Goal: Task Accomplishment & Management: Complete application form

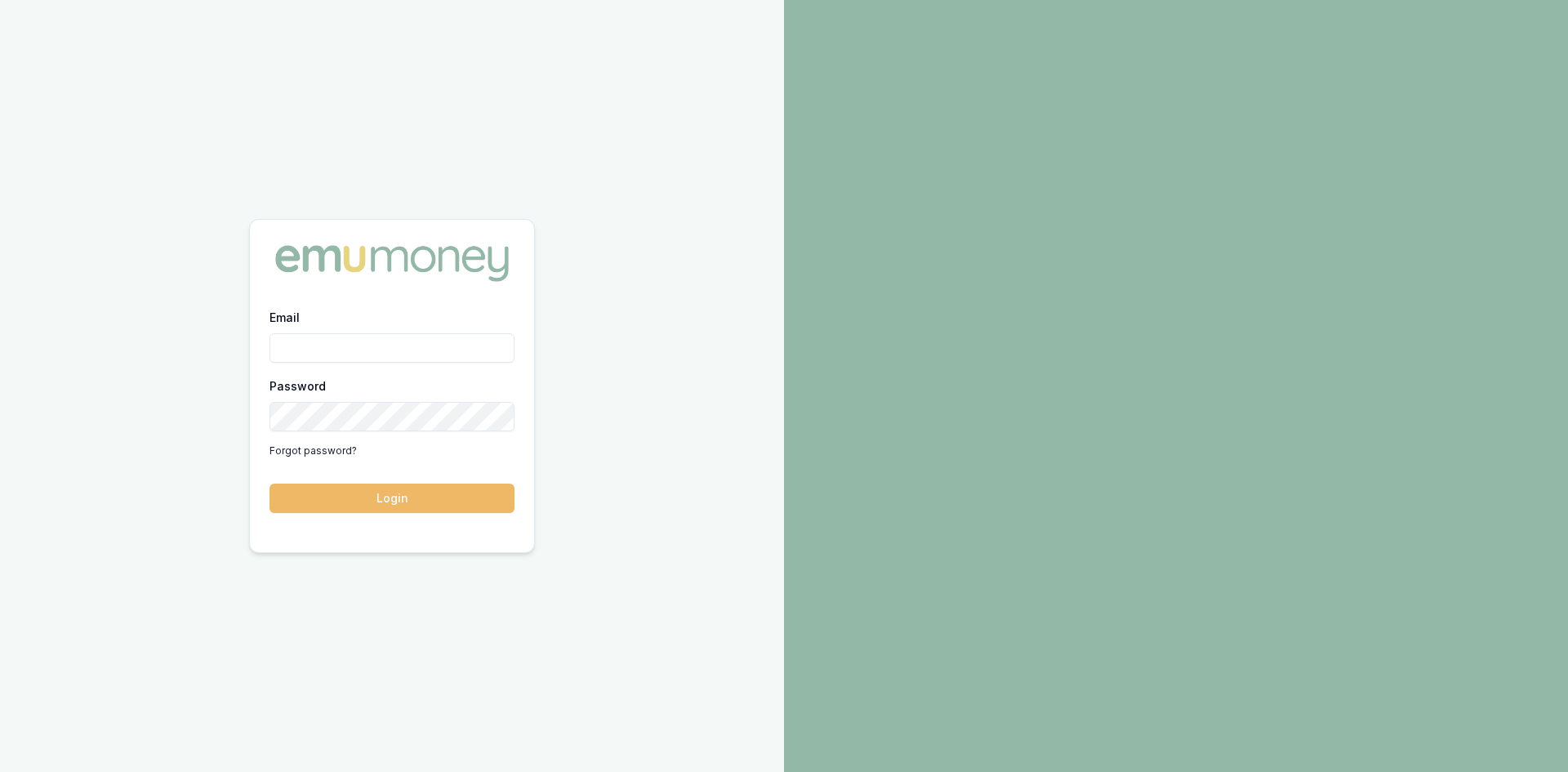
type input "steven.nguyen@emumoney.com.au"
click at [339, 500] on button "Login" at bounding box center [392, 498] width 245 height 30
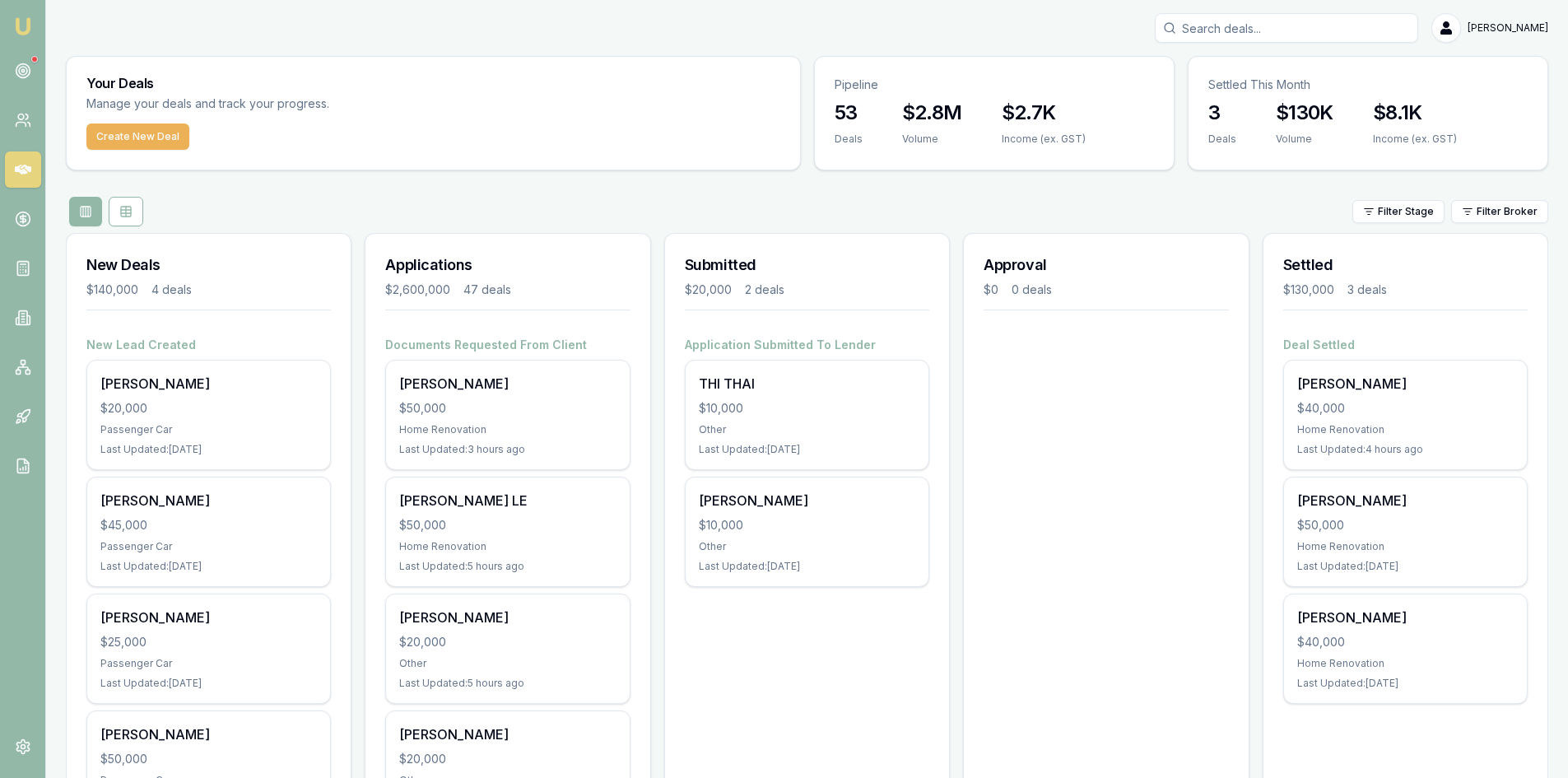
click at [1280, 27] on input "Search deals" at bounding box center [1286, 28] width 264 height 30
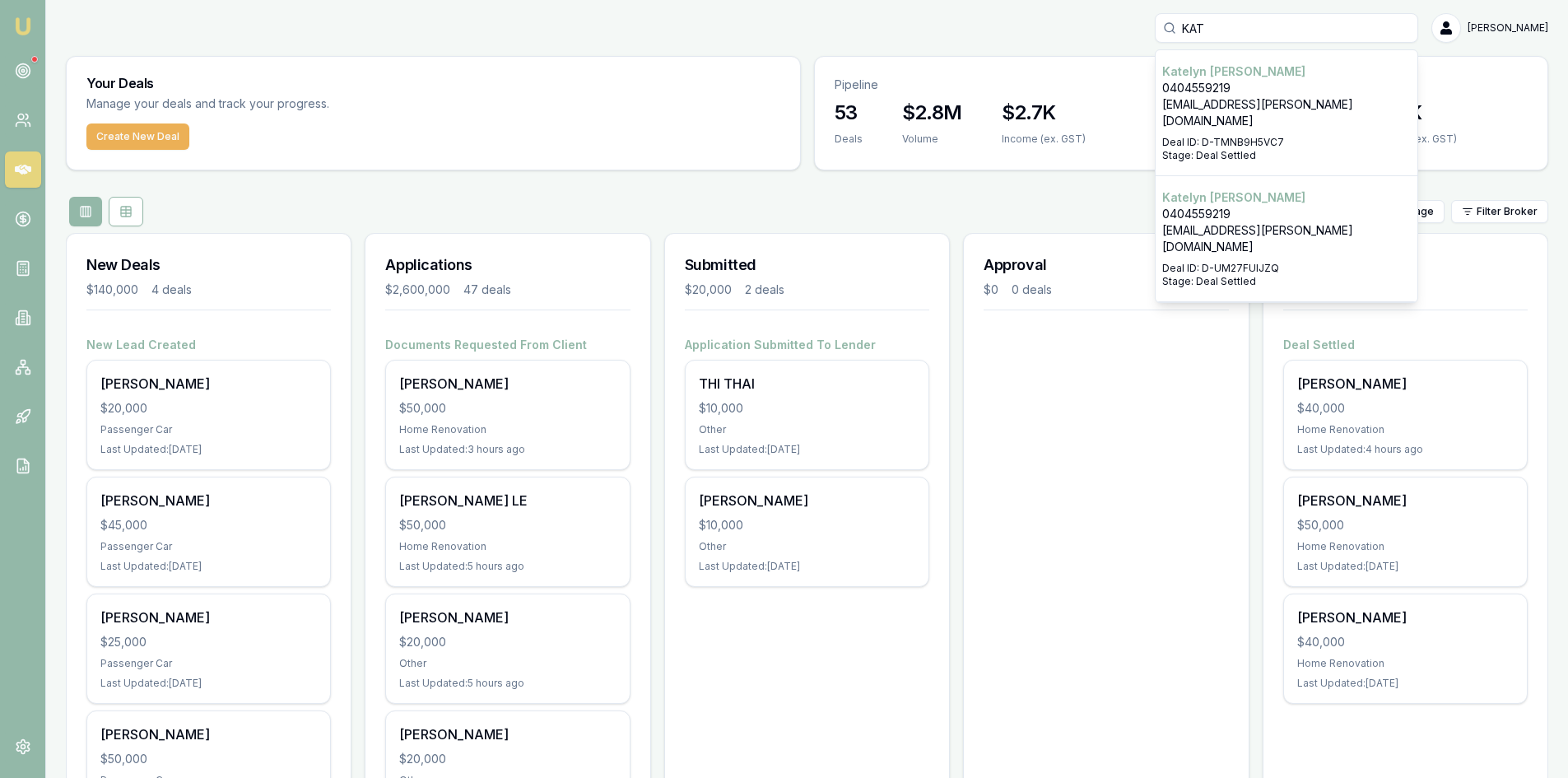
type input "KAT"
click at [1226, 222] on p "[EMAIL_ADDRESS][PERSON_NAME][DOMAIN_NAME]" at bounding box center [1286, 238] width 248 height 33
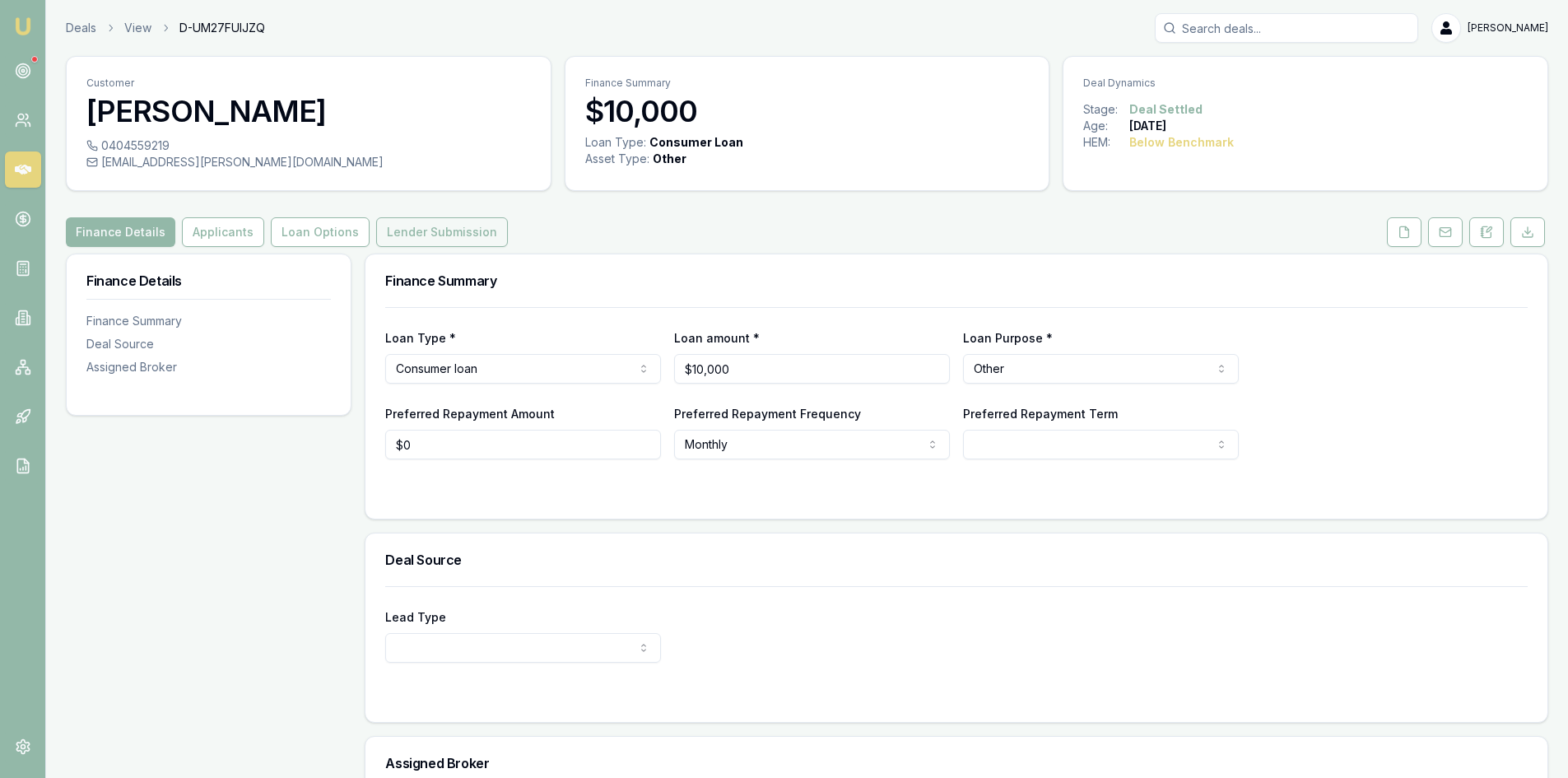
click at [460, 239] on button "Lender Submission" at bounding box center [441, 232] width 131 height 30
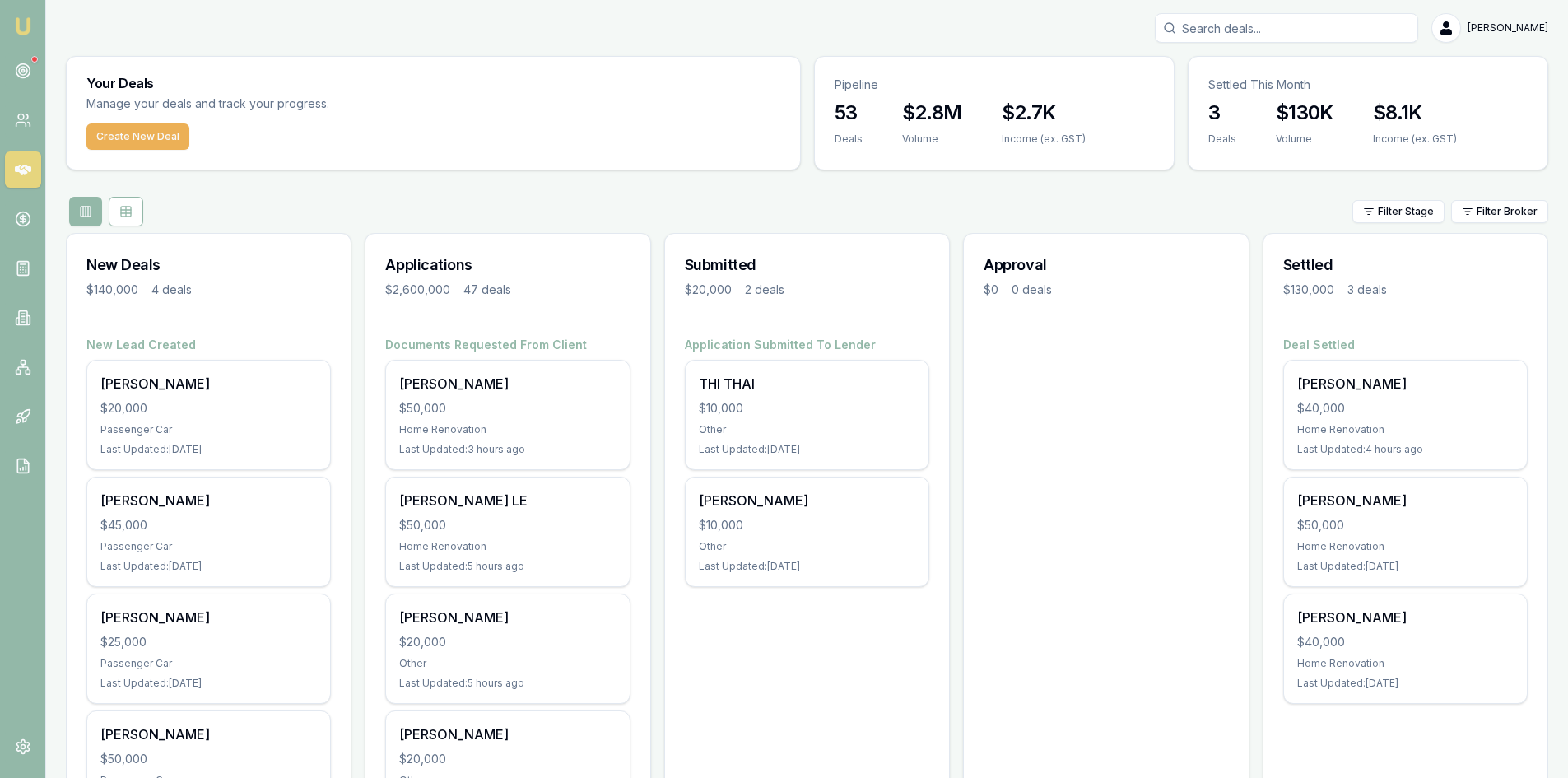
click at [1257, 30] on input "Search deals" at bounding box center [1286, 28] width 264 height 30
type input "C"
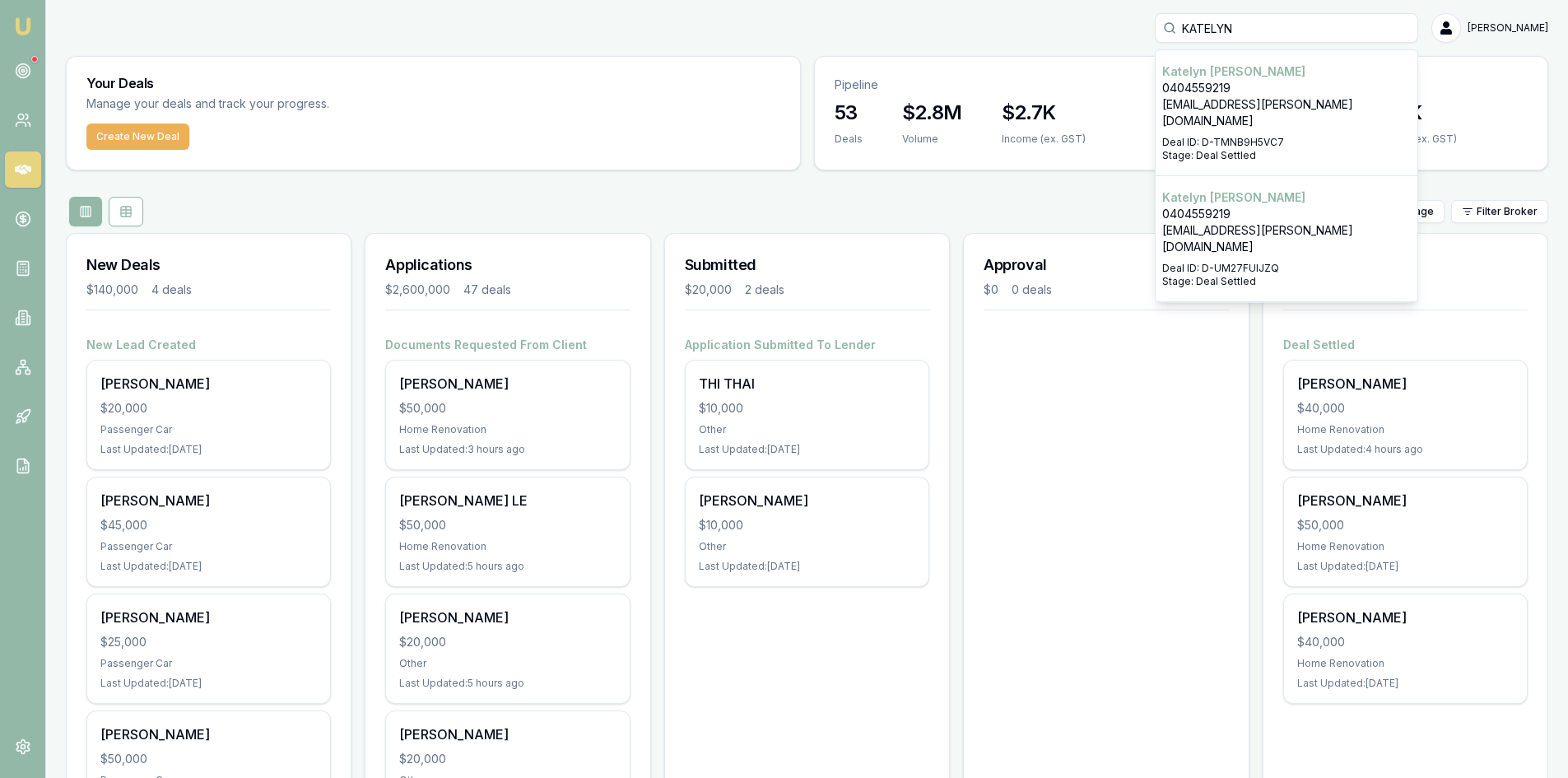
type input "KATELYN"
click at [1186, 130] on div "Select deal for Katelyn Scanlan" at bounding box center [1286, 132] width 248 height 6
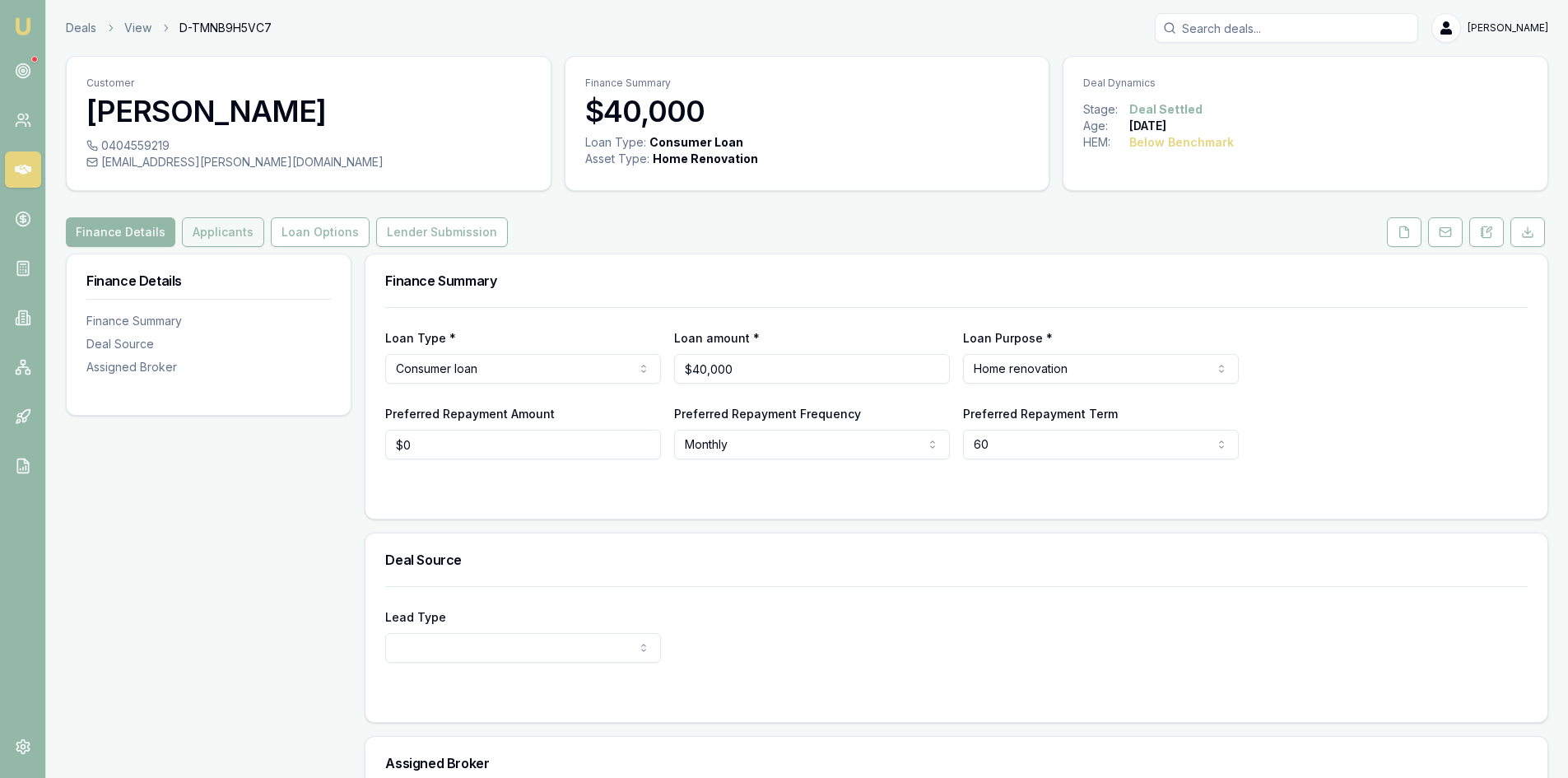
click at [237, 239] on button "Applicants" at bounding box center [223, 232] width 82 height 30
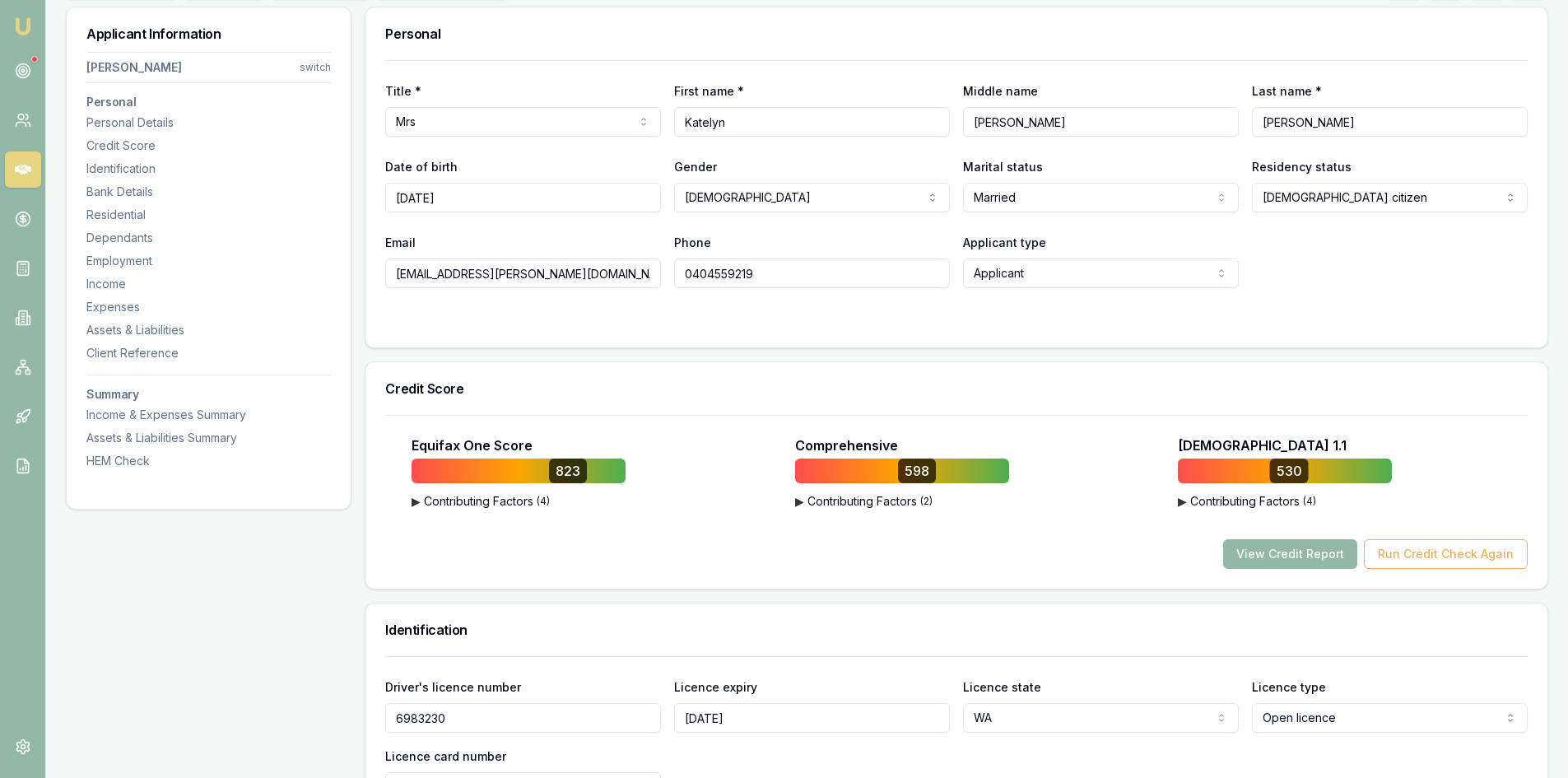
scroll to position [330, 0]
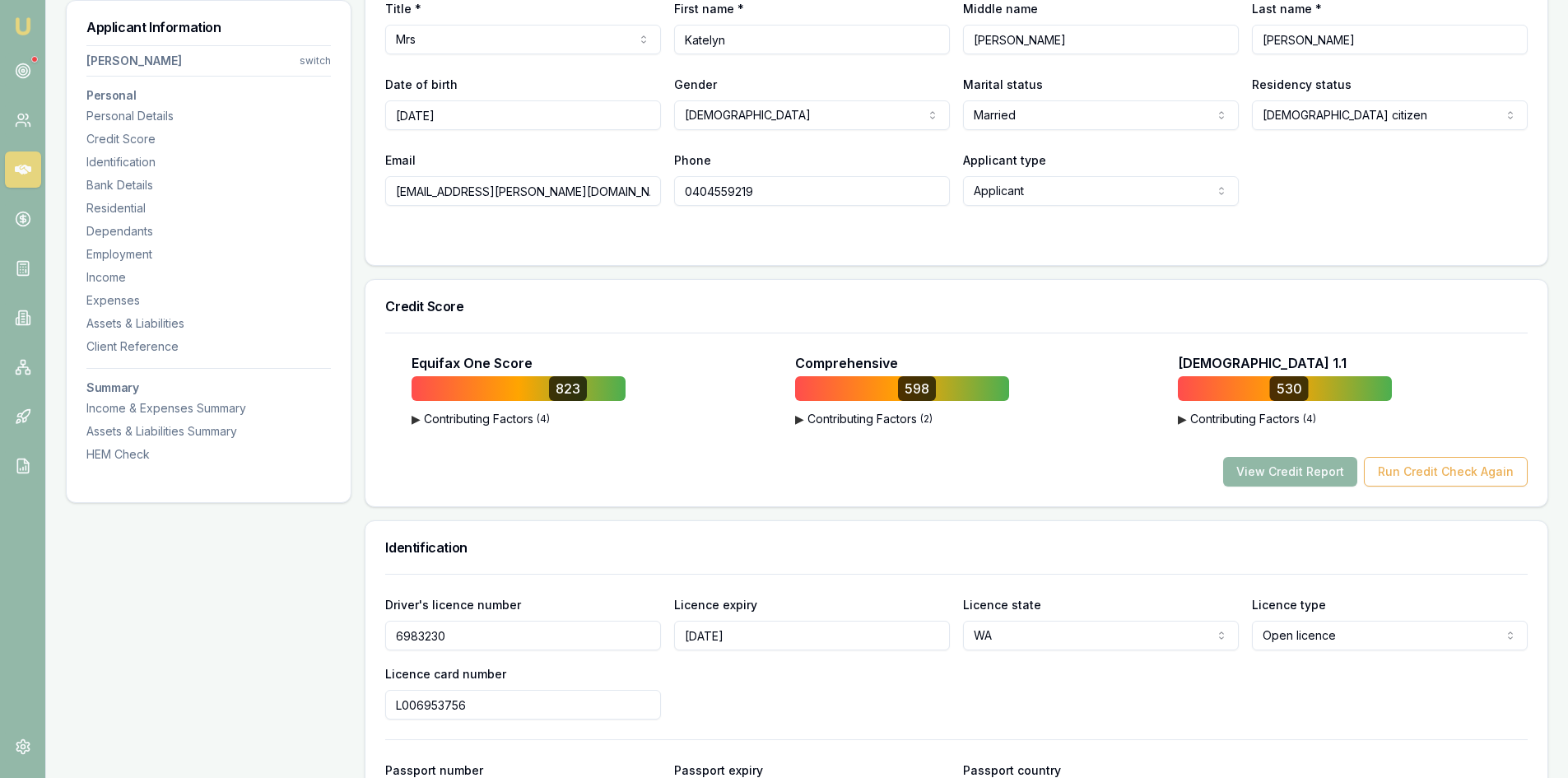
click at [1292, 480] on button "View Credit Report" at bounding box center [1291, 471] width 134 height 30
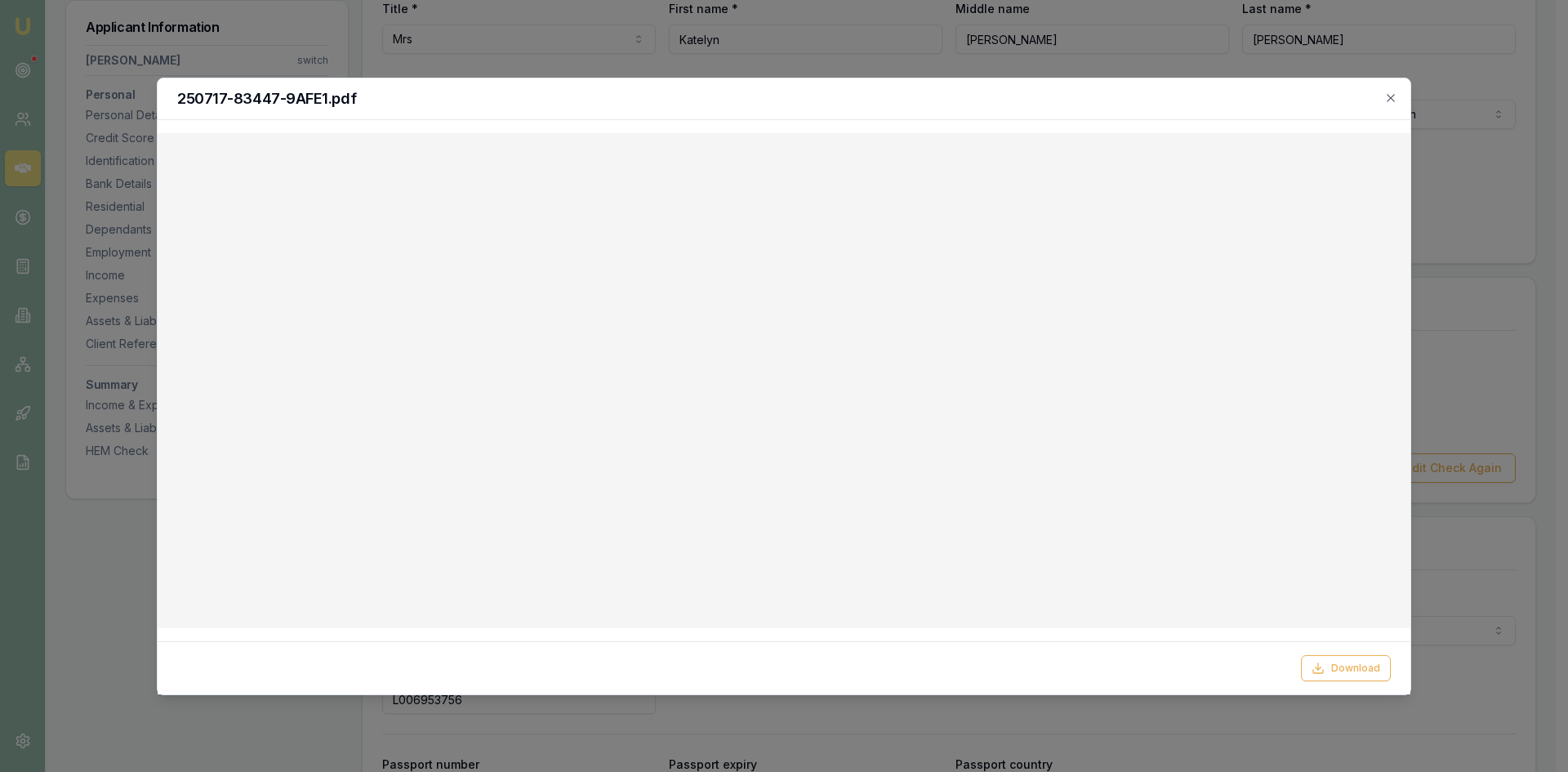
click at [1397, 99] on div "250717-83447-9AFE1.pdf" at bounding box center [784, 99] width 1253 height 41
click at [1391, 103] on icon "button" at bounding box center [1390, 98] width 13 height 13
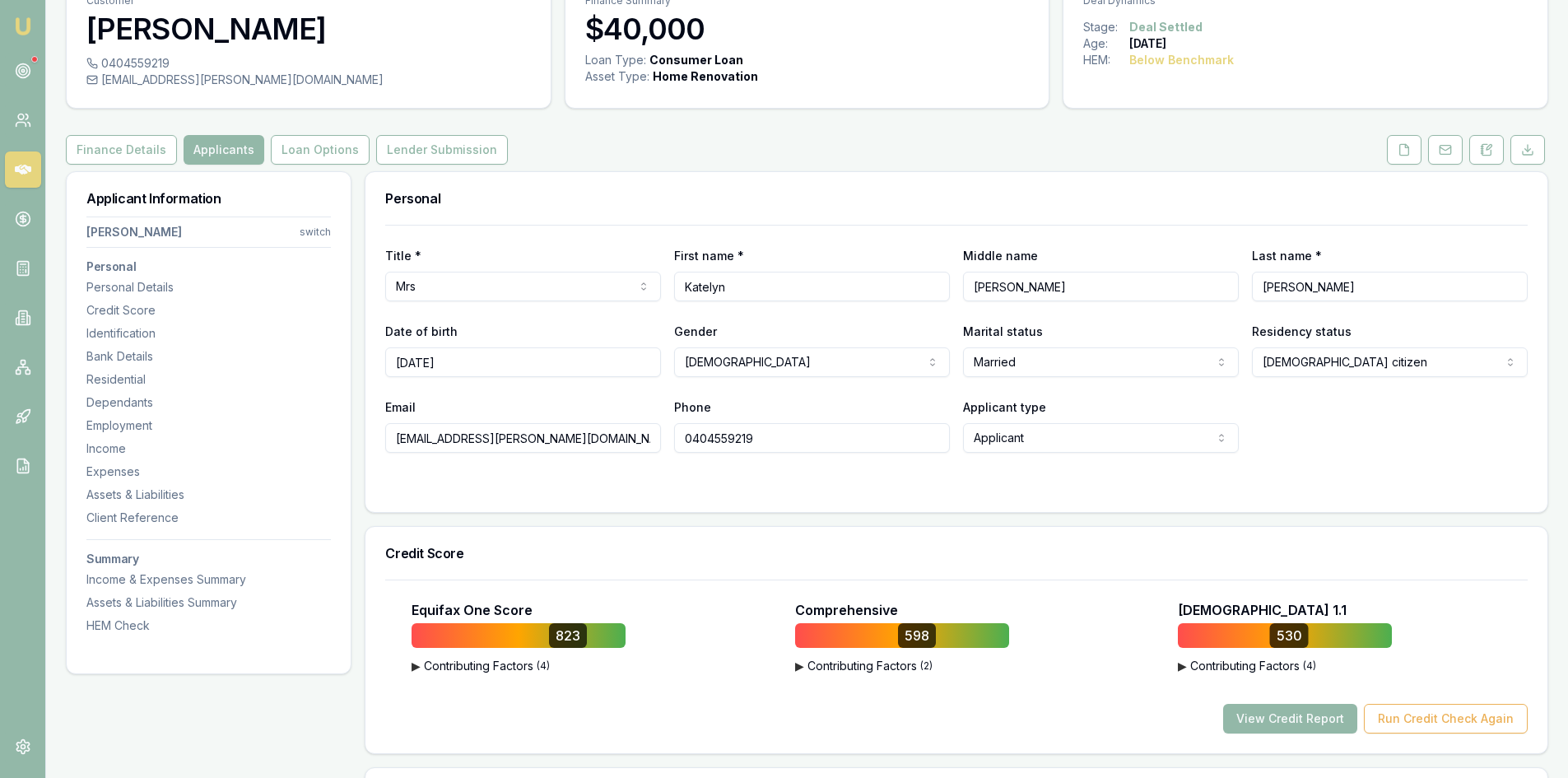
scroll to position [0, 0]
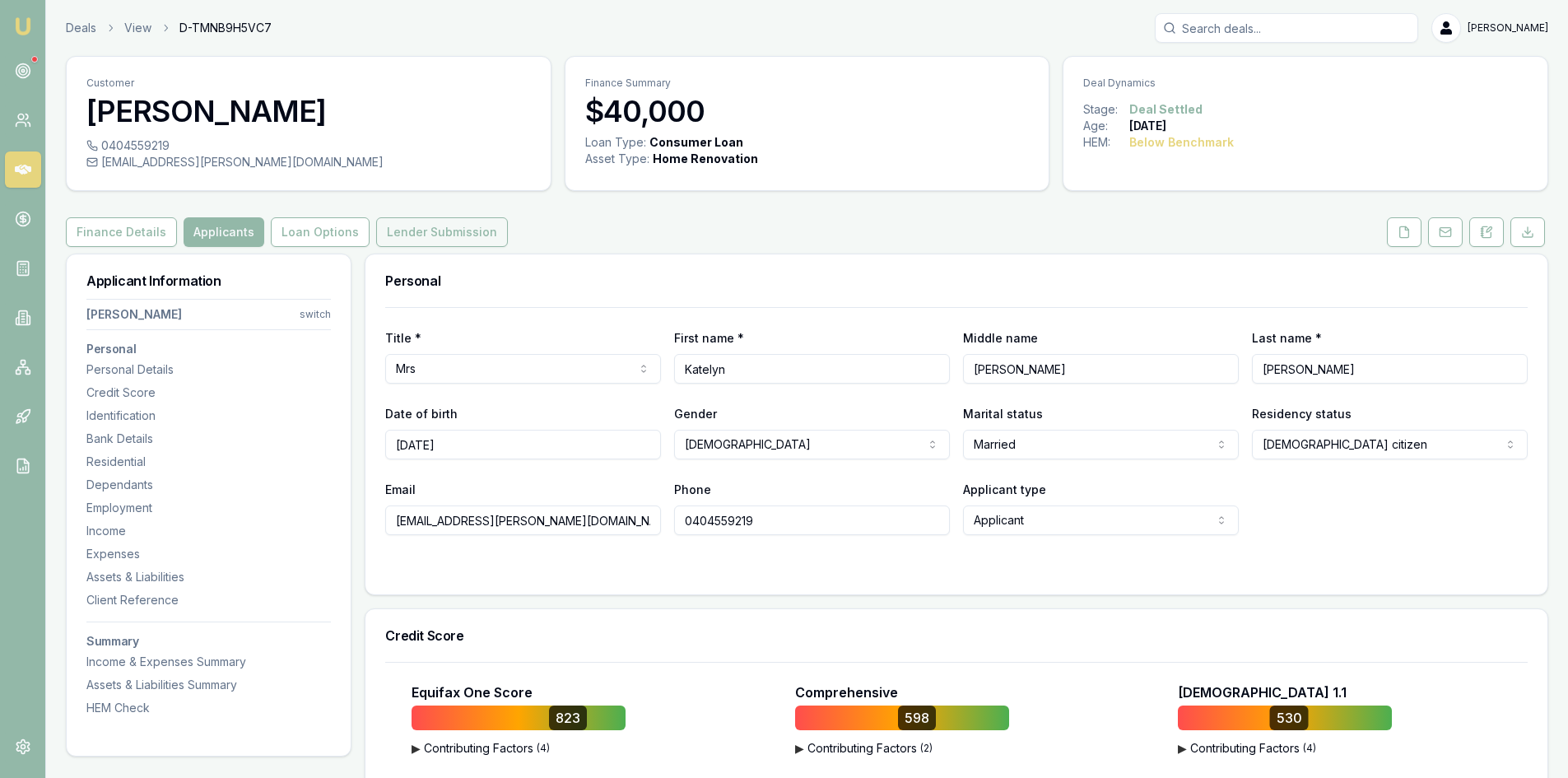
drag, startPoint x: 457, startPoint y: 235, endPoint x: 469, endPoint y: 230, distance: 13.0
click at [457, 235] on button "Lender Submission" at bounding box center [441, 232] width 131 height 30
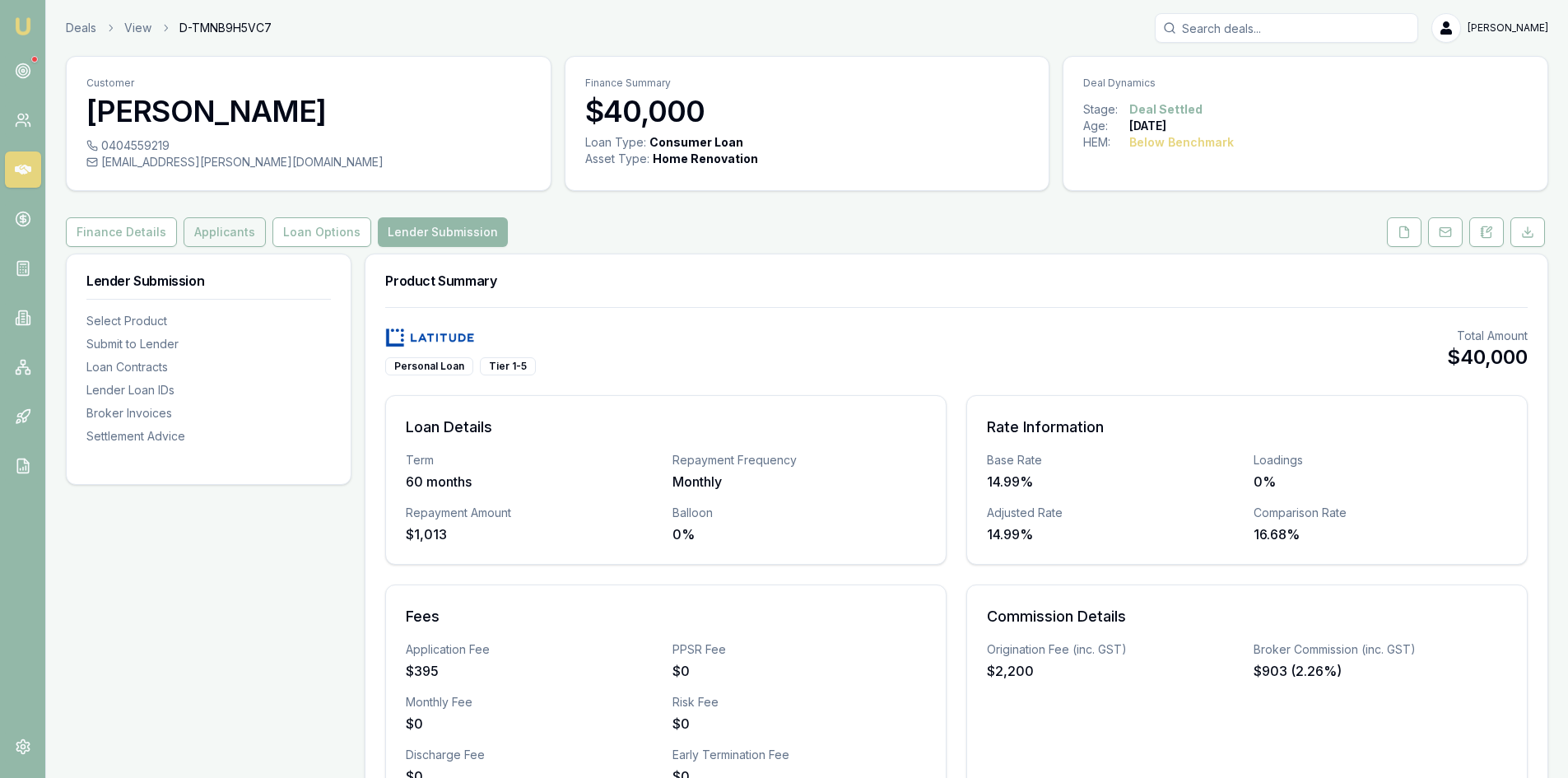
click at [238, 236] on button "Applicants" at bounding box center [225, 232] width 82 height 30
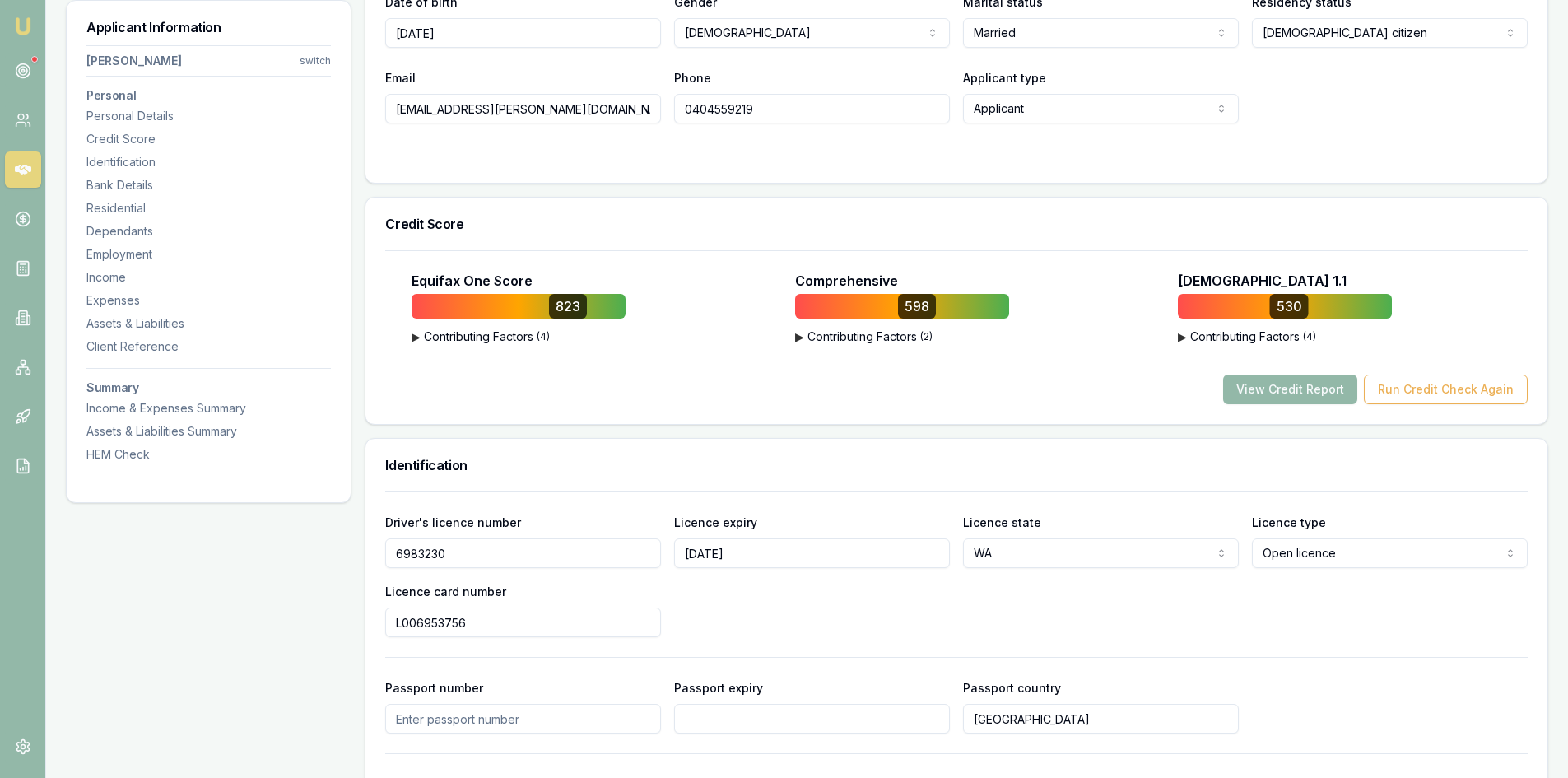
scroll to position [247, 0]
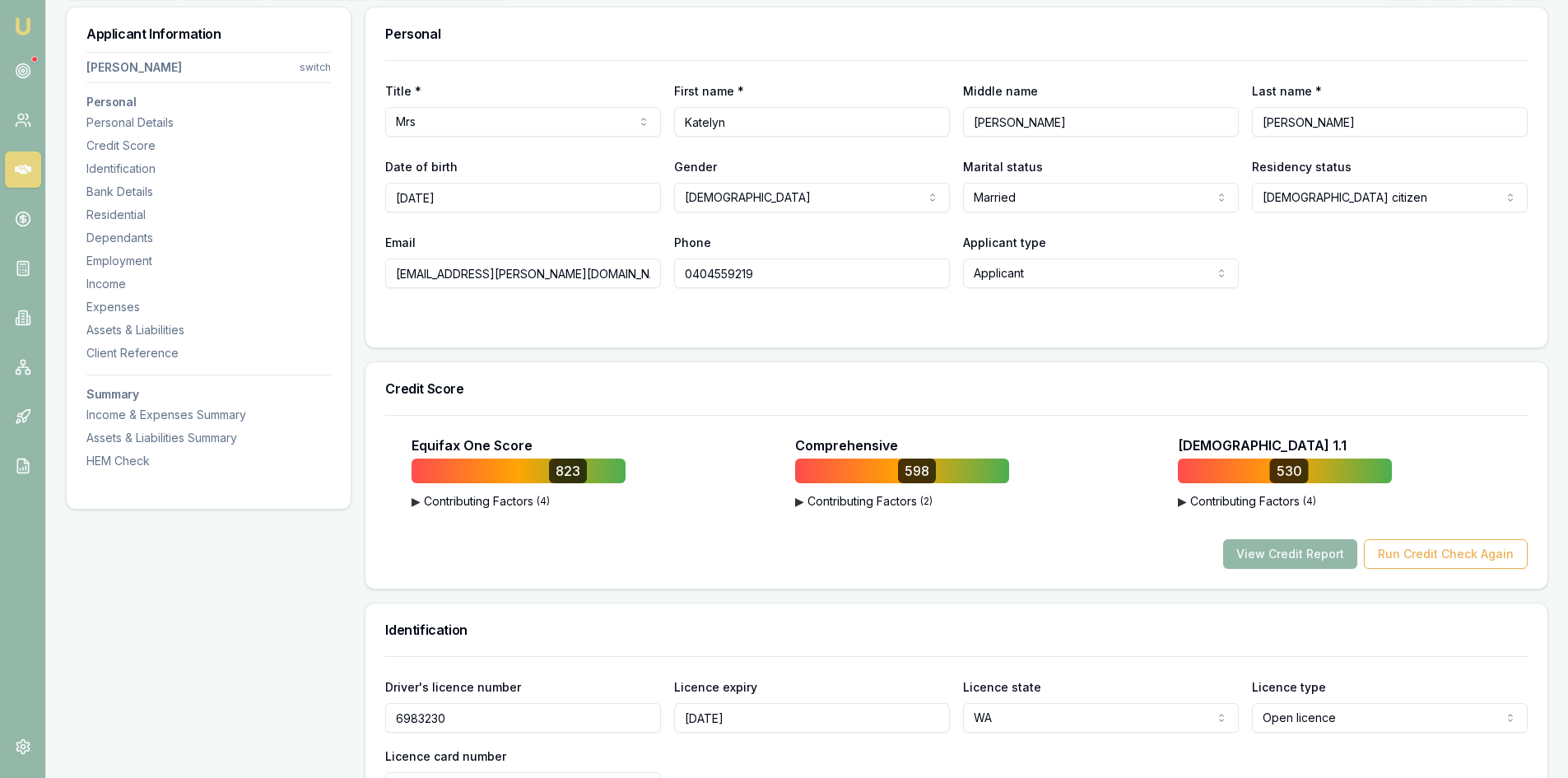
click at [715, 277] on input "0404559219" at bounding box center [812, 273] width 275 height 30
drag, startPoint x: 553, startPoint y: 280, endPoint x: 365, endPoint y: 287, distance: 188.1
click at [365, 287] on div "Personal Title * Mrs Mr Mrs Miss Ms Dr [PERSON_NAME] First name * [PERSON_NAME]…" at bounding box center [957, 177] width 1184 height 341
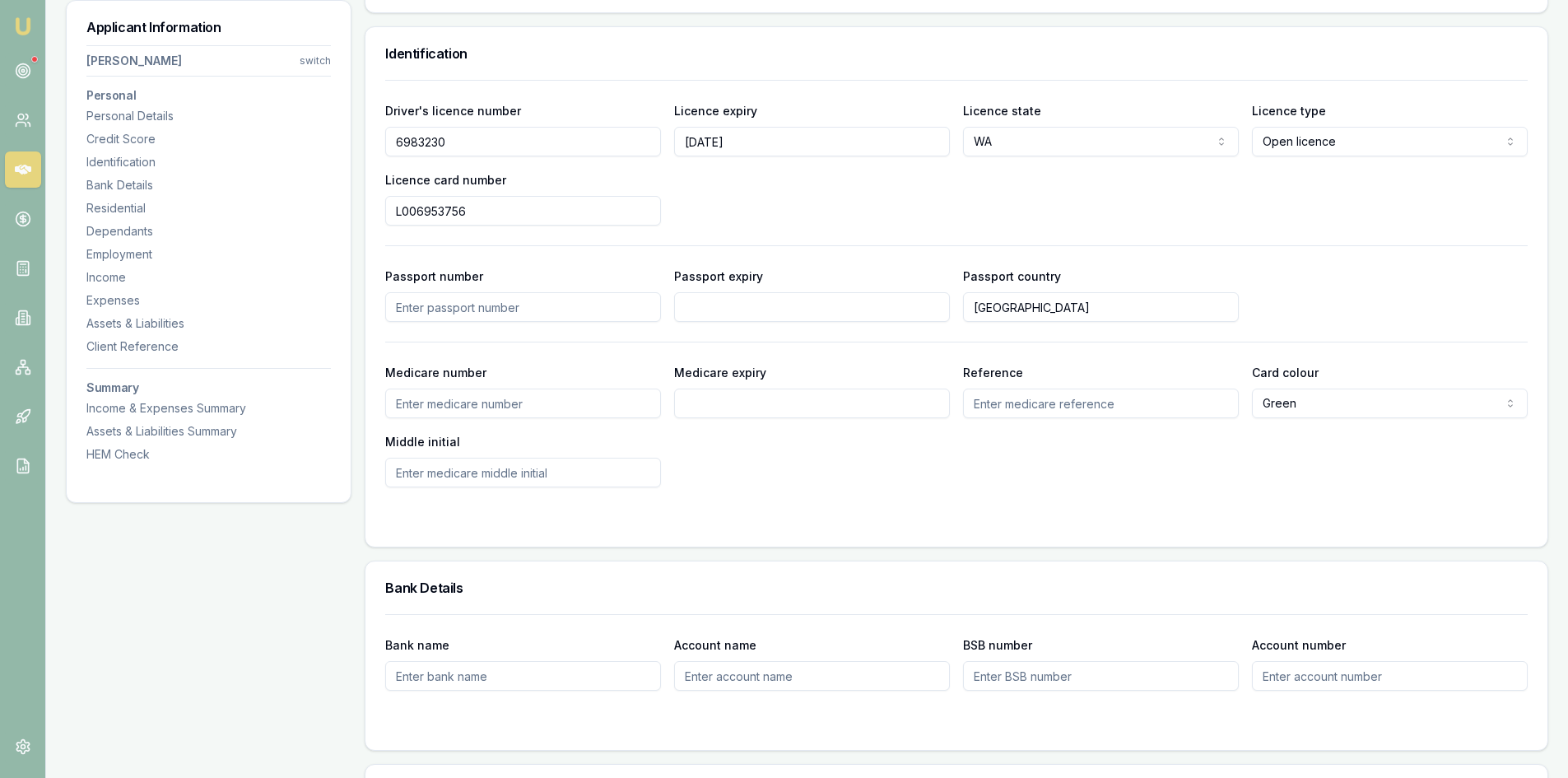
scroll to position [741, 0]
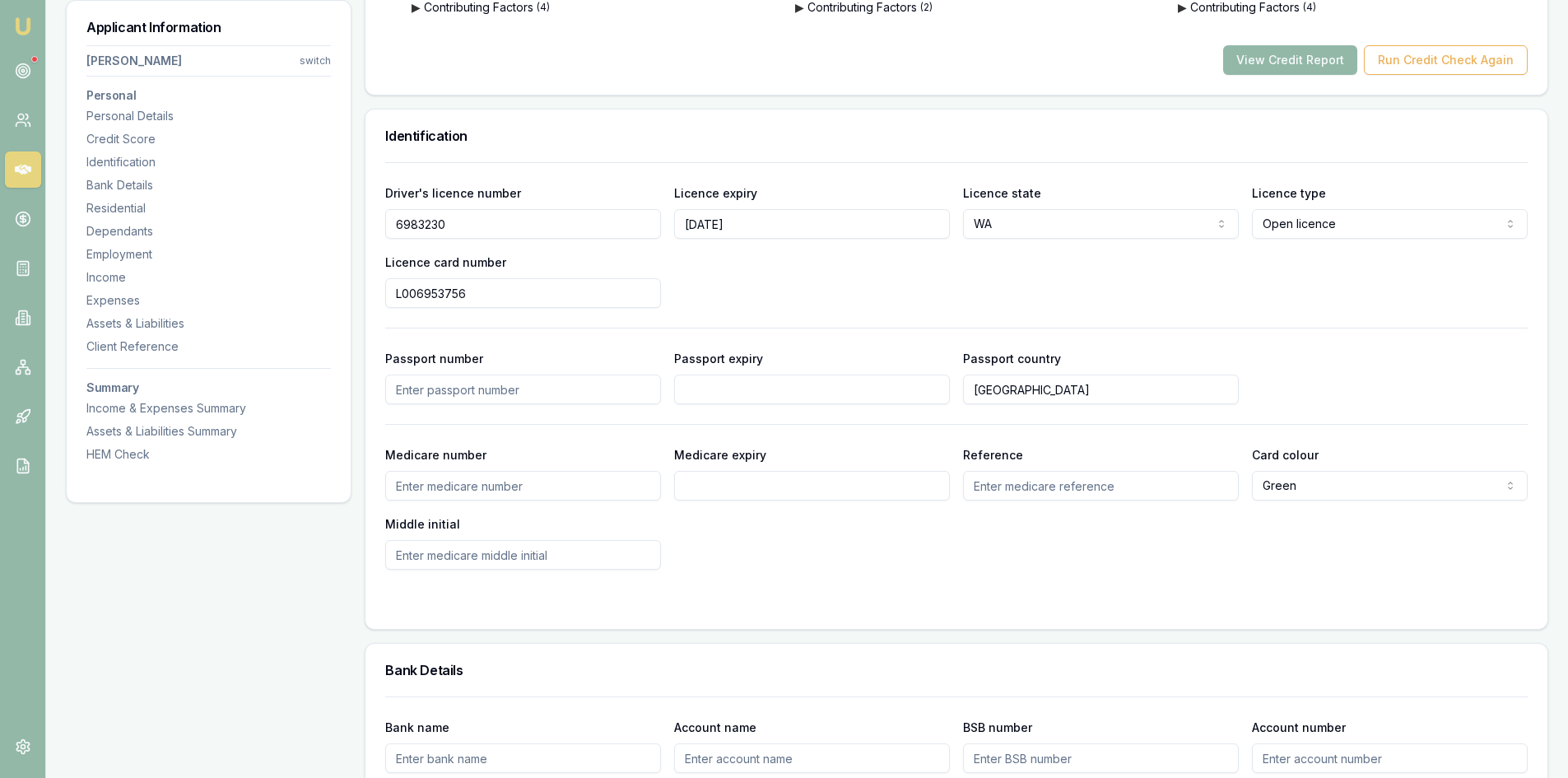
click at [403, 228] on input "6983230" at bounding box center [523, 224] width 275 height 30
click at [429, 293] on input "L006953756" at bounding box center [523, 293] width 275 height 30
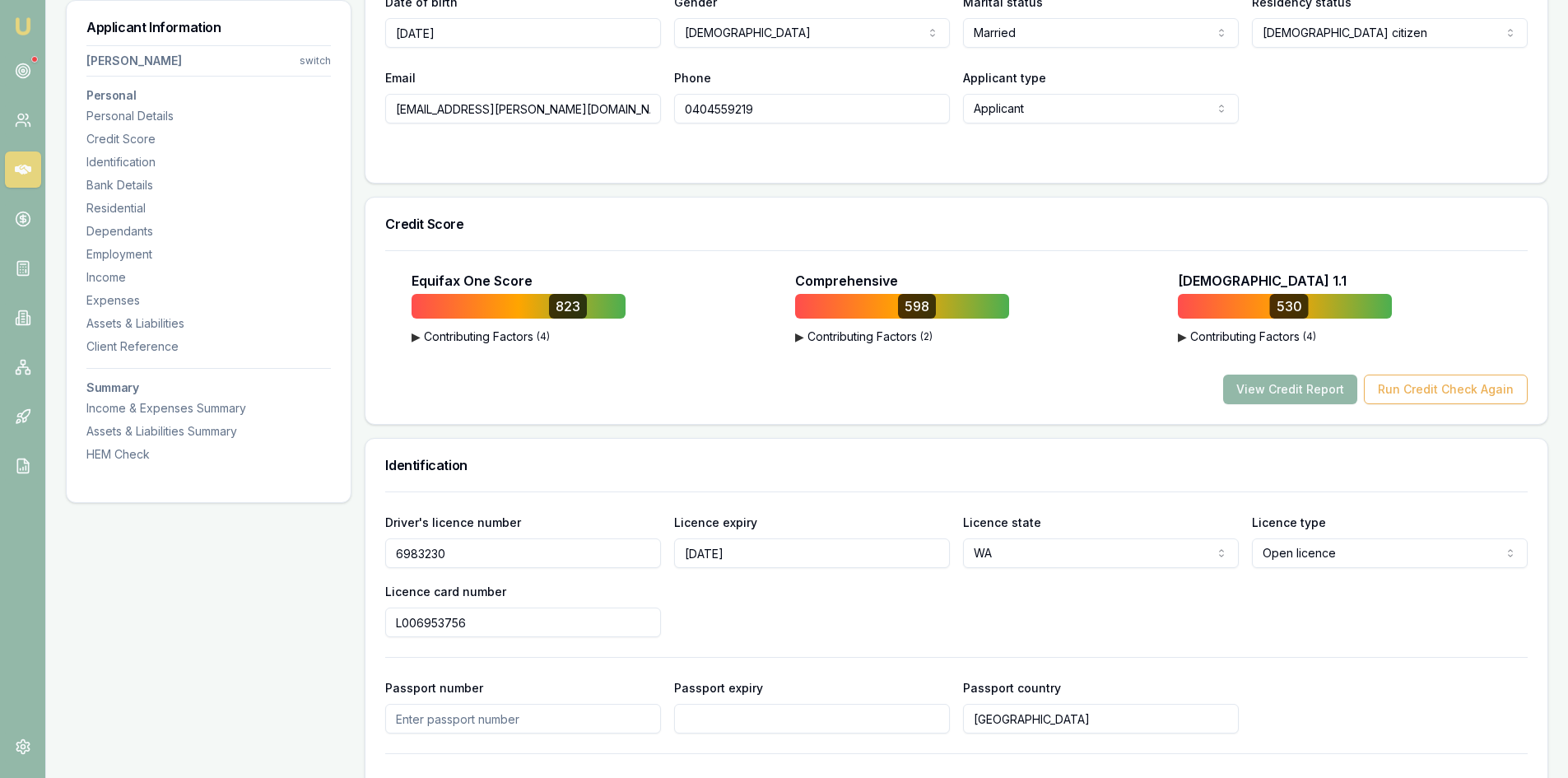
scroll to position [165, 0]
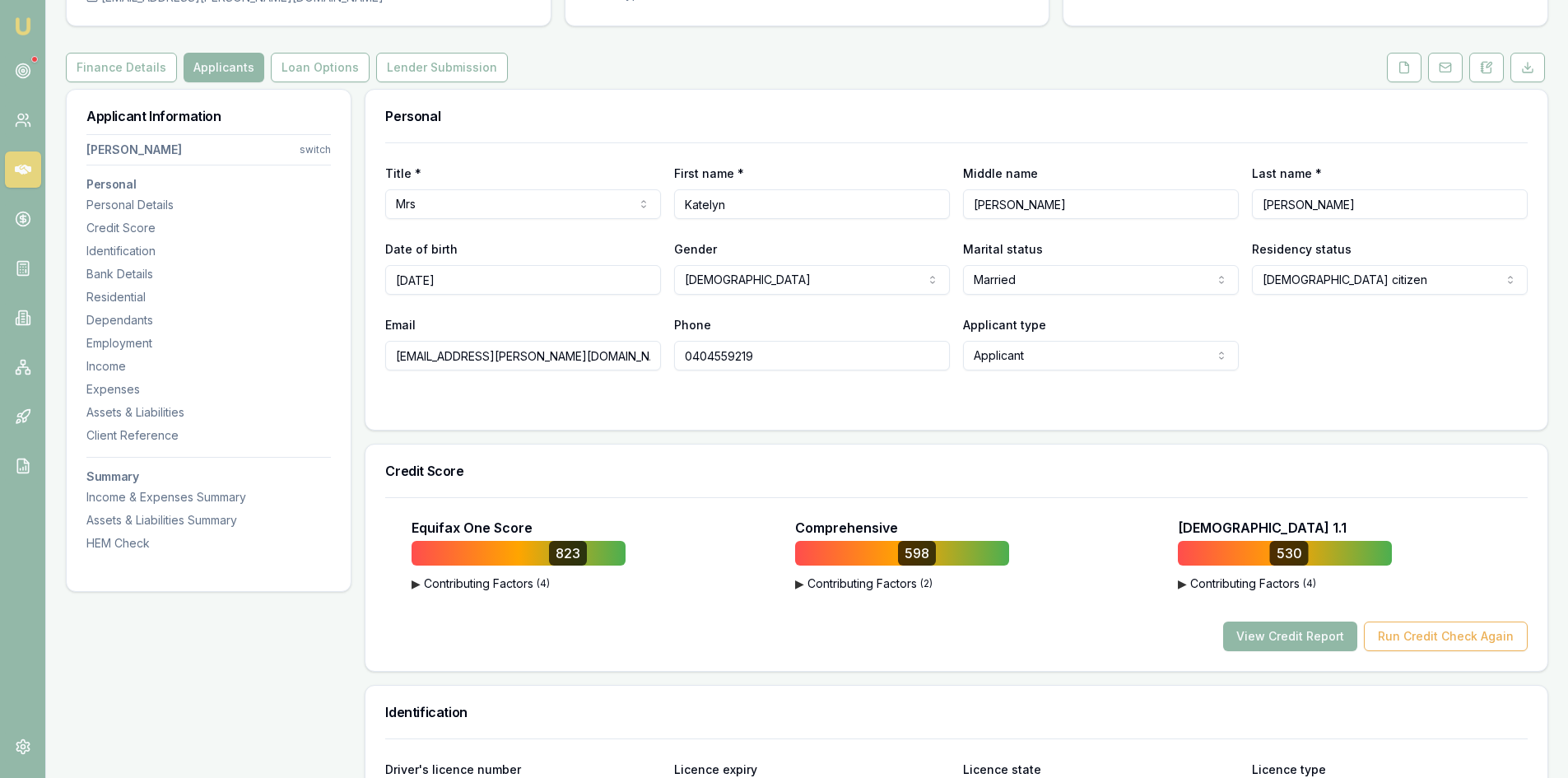
click at [1272, 646] on button "View Credit Report" at bounding box center [1291, 636] width 134 height 30
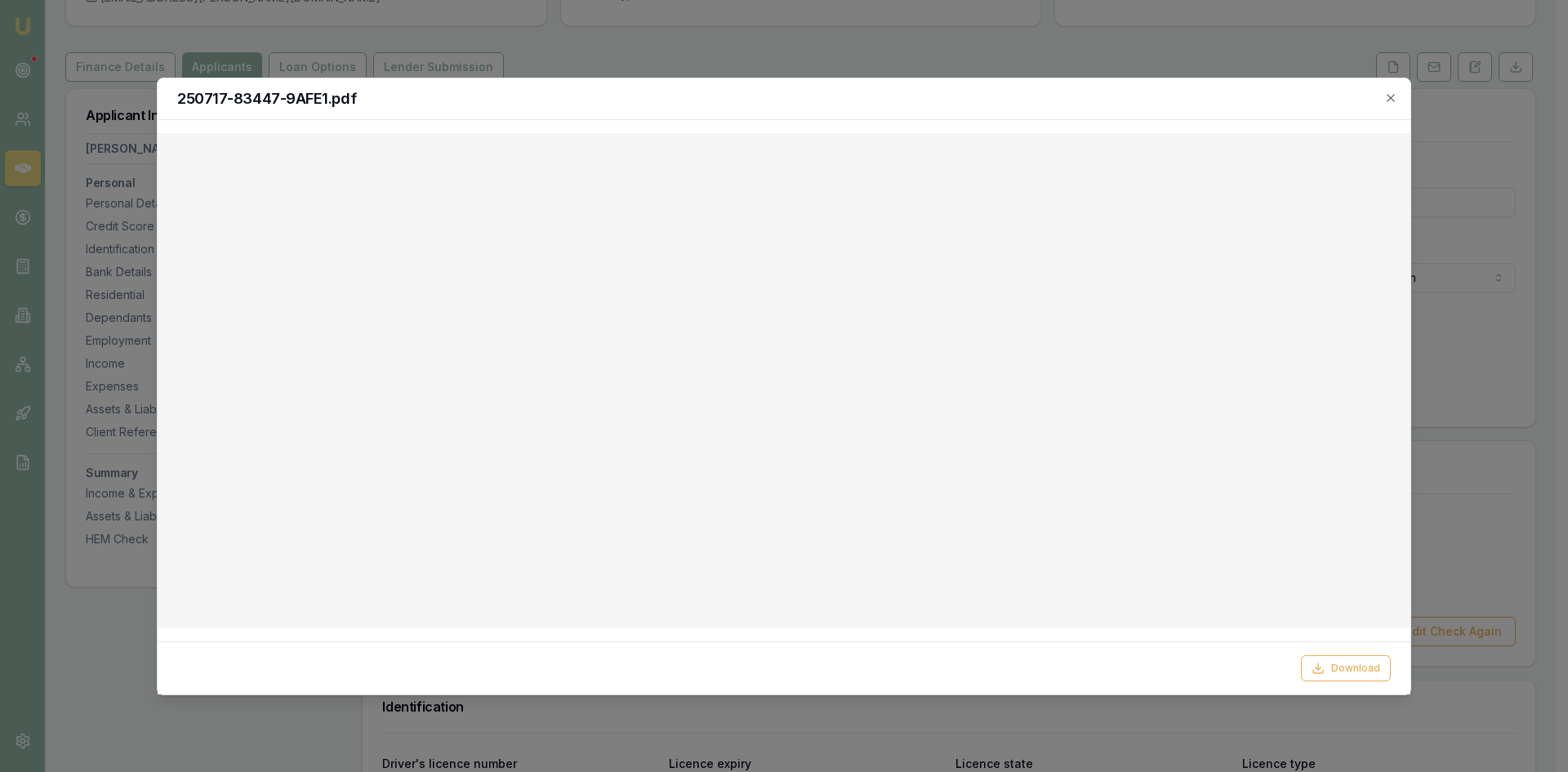
drag, startPoint x: 1390, startPoint y: 102, endPoint x: 1379, endPoint y: 104, distance: 11.2
click at [1390, 102] on icon "button" at bounding box center [1390, 98] width 13 height 13
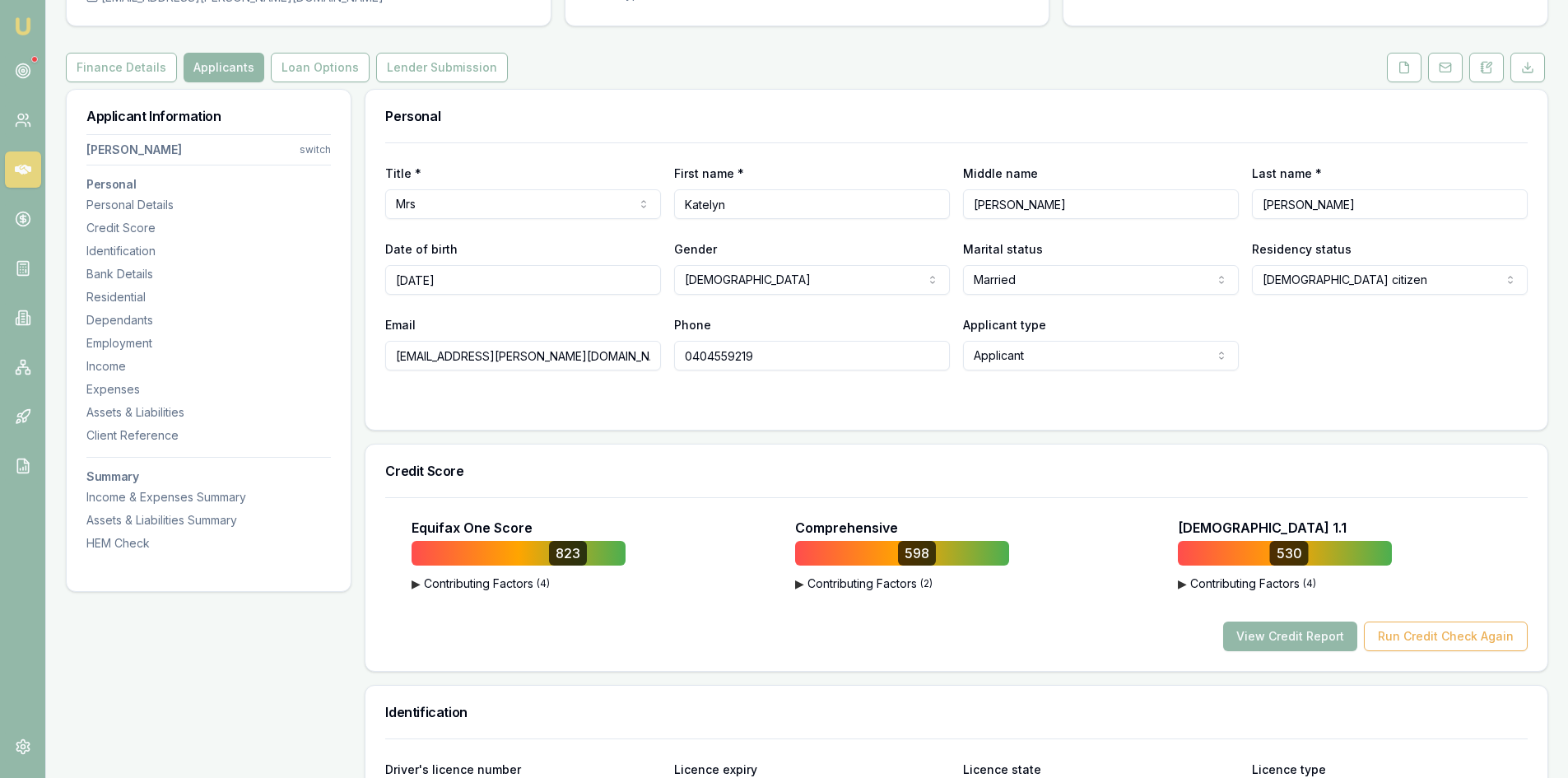
scroll to position [0, 0]
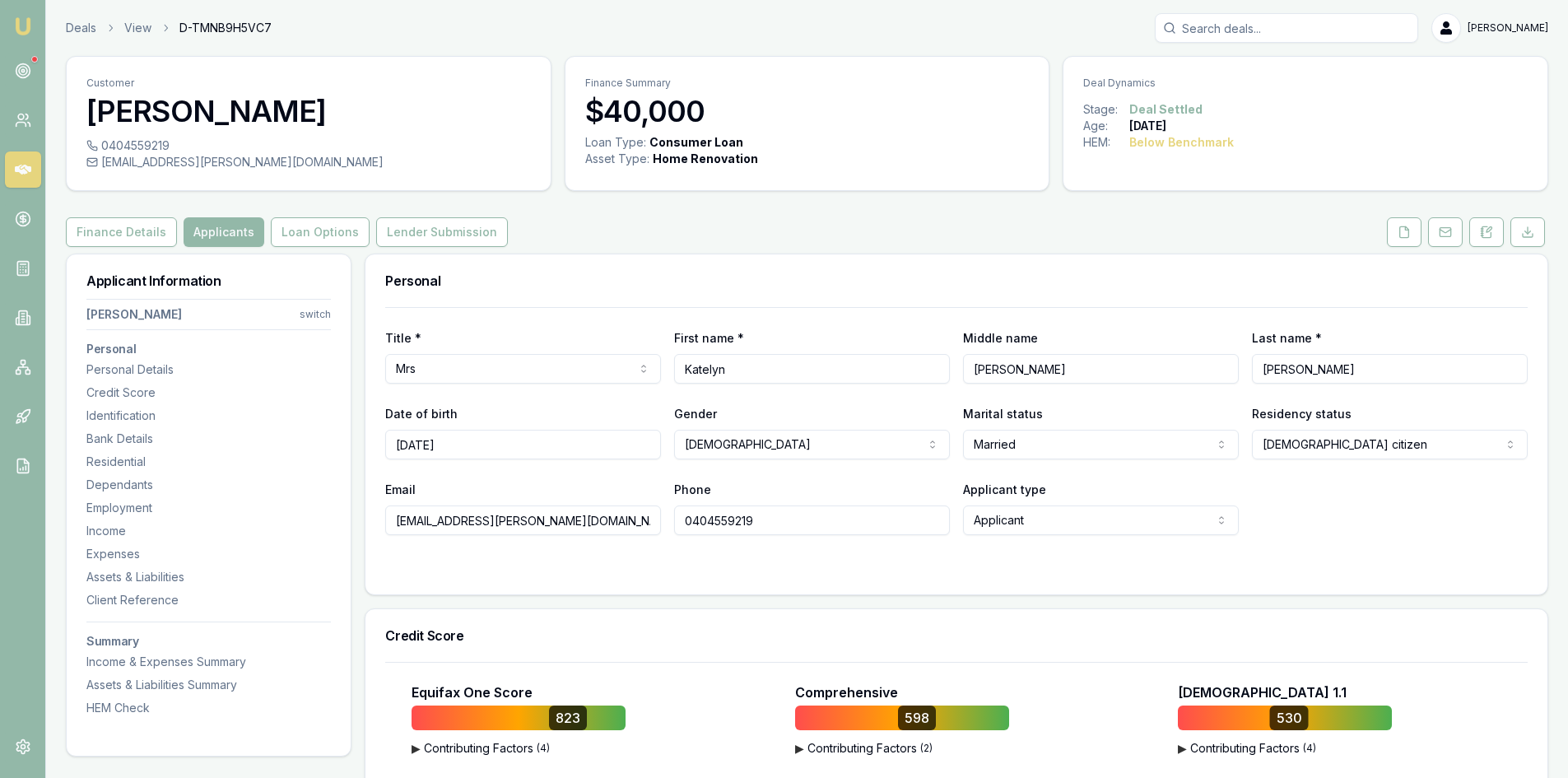
click at [33, 173] on link at bounding box center [23, 169] width 36 height 36
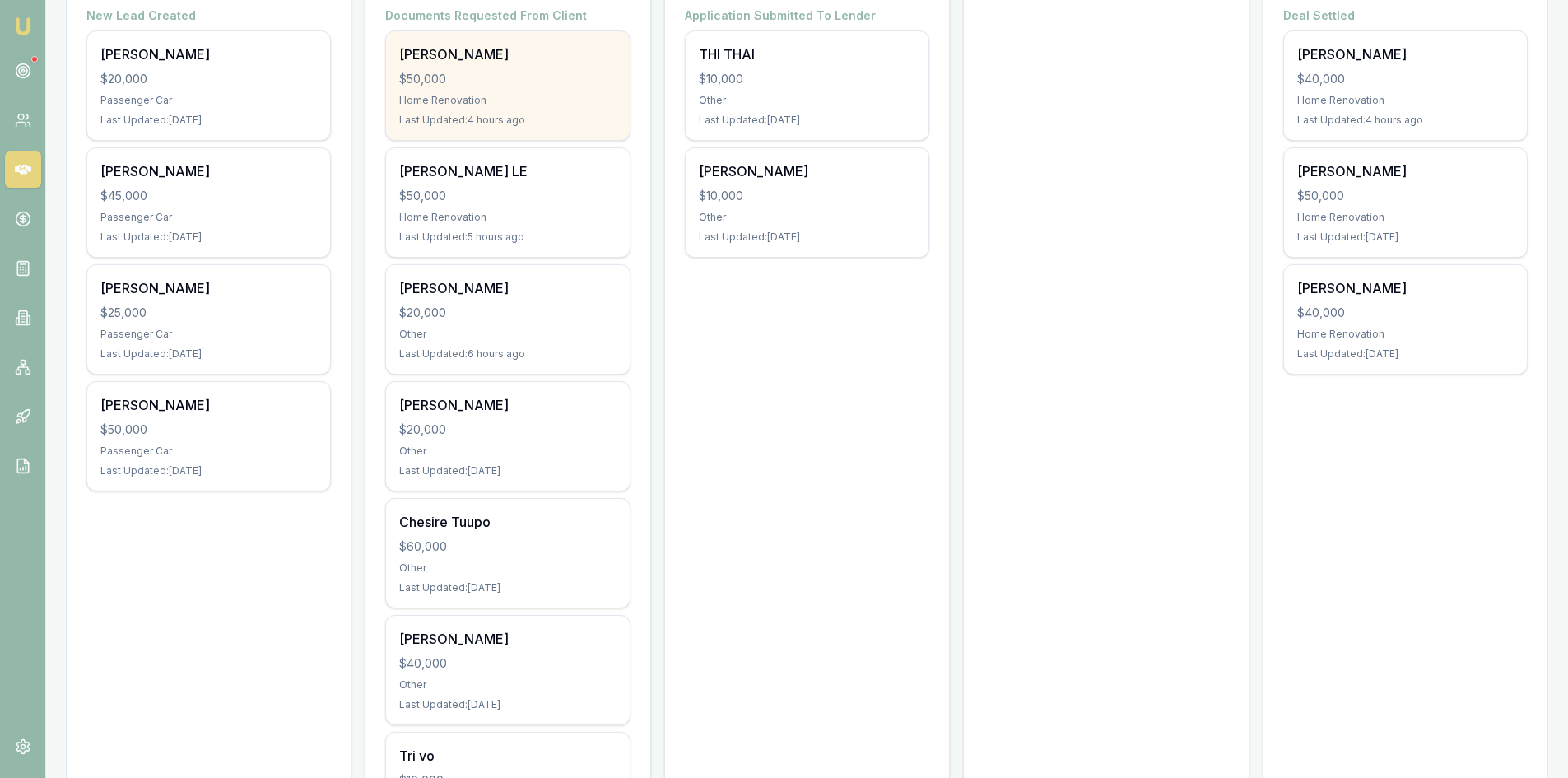
scroll to position [411, 0]
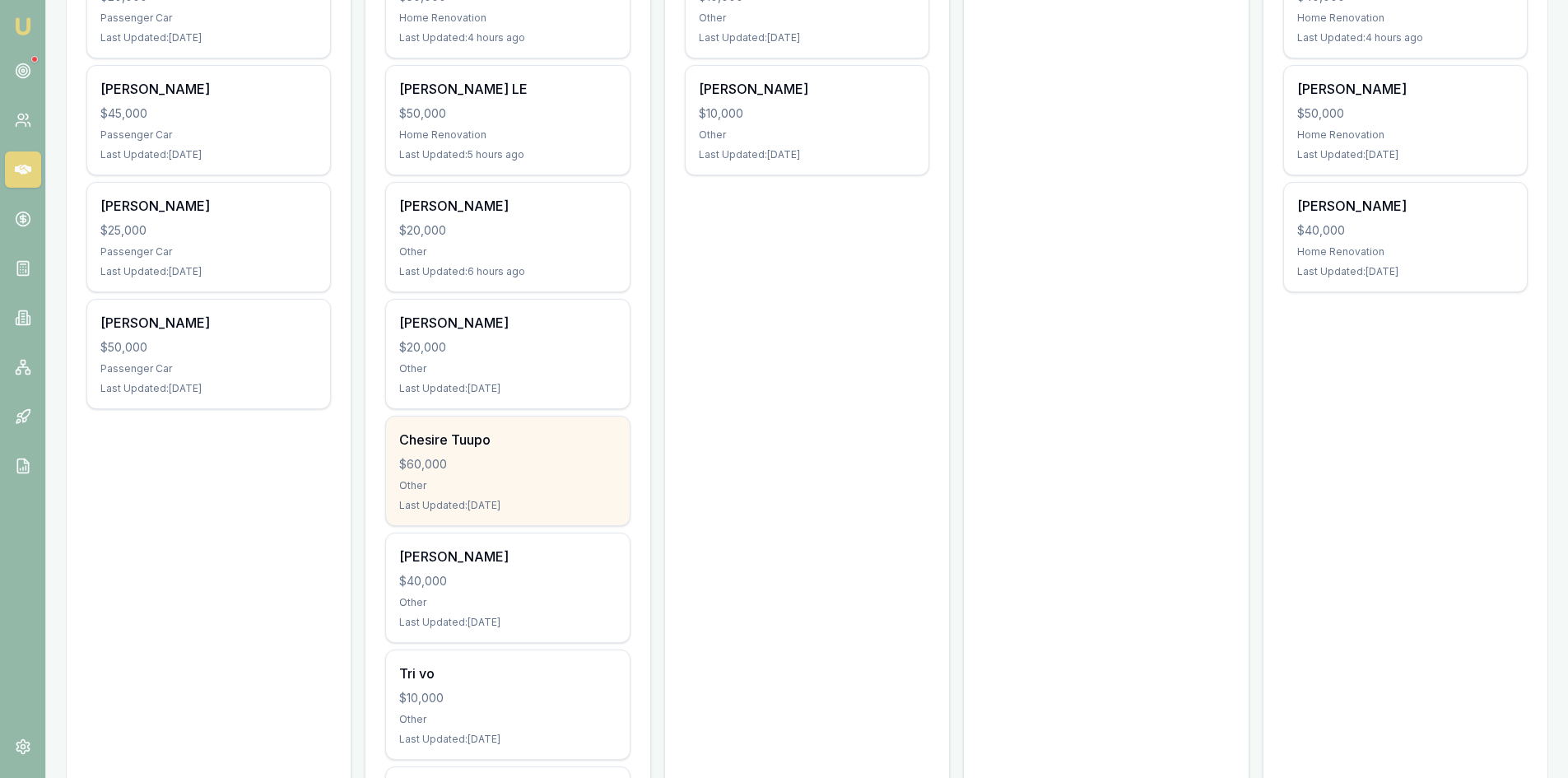
click at [476, 447] on div "Chesire Tuupo" at bounding box center [507, 439] width 216 height 20
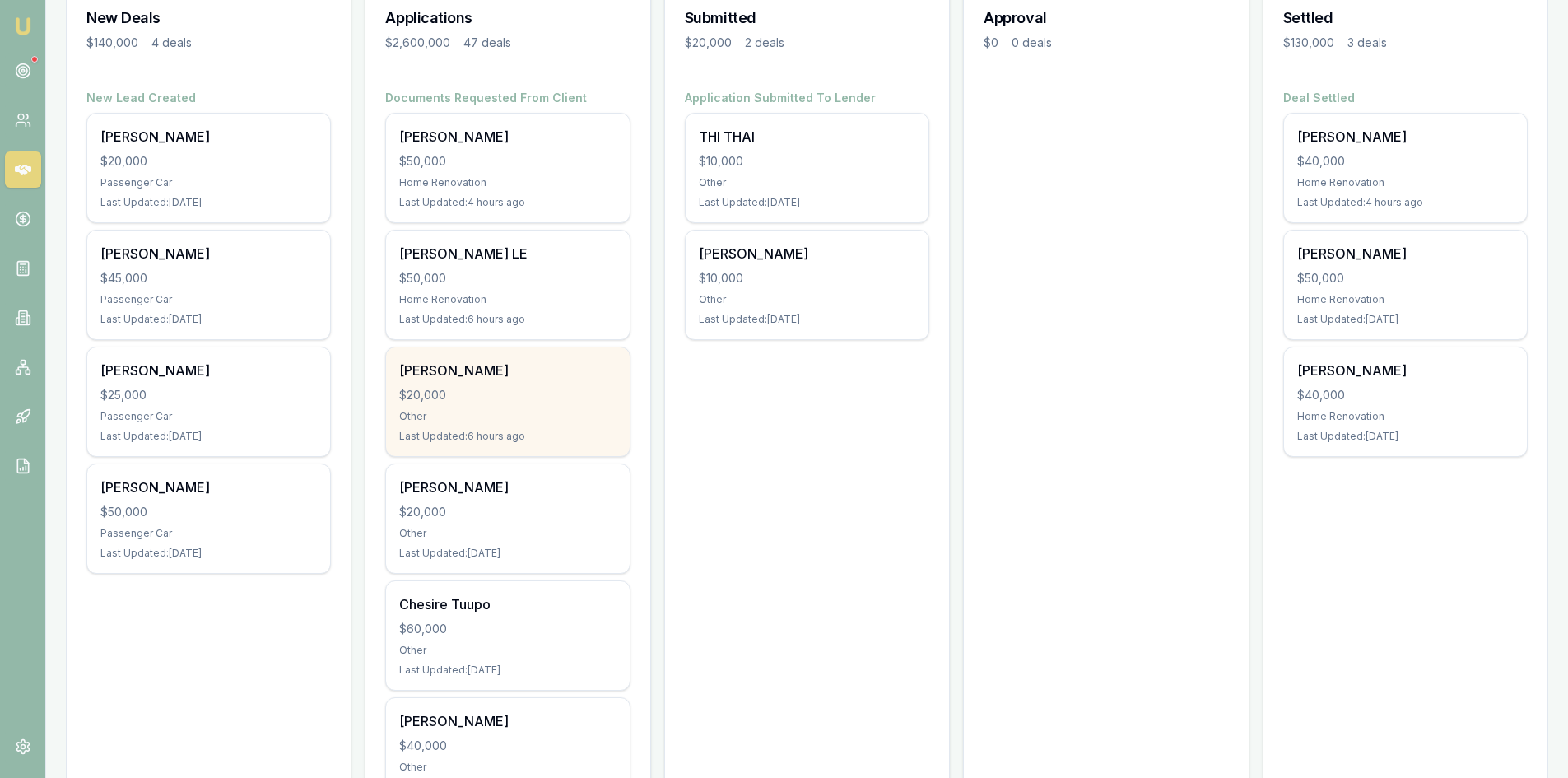
scroll to position [0, 0]
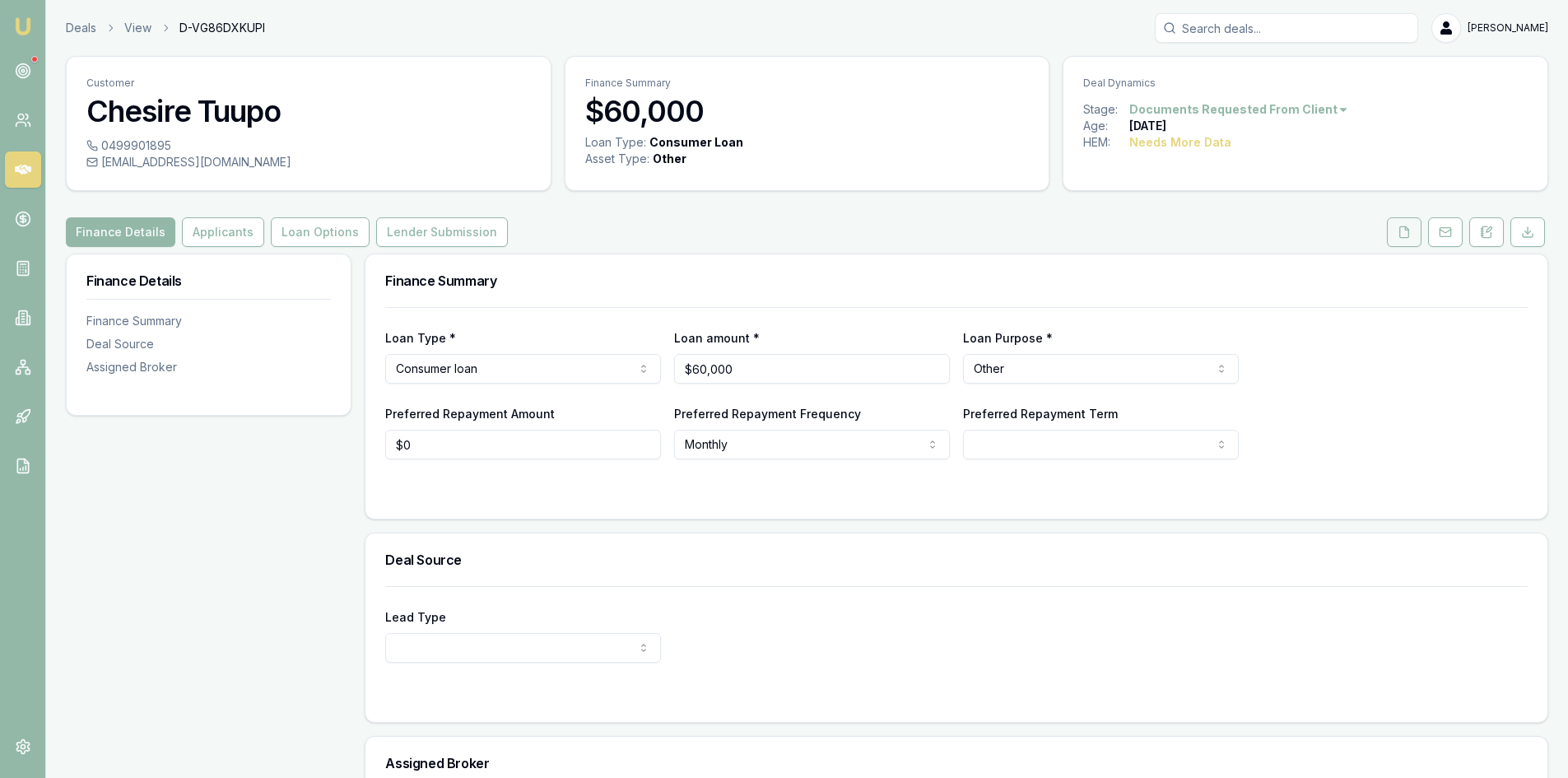
drag, startPoint x: 1405, startPoint y: 235, endPoint x: 1397, endPoint y: 238, distance: 8.5
click at [1405, 235] on icon at bounding box center [1404, 232] width 14 height 14
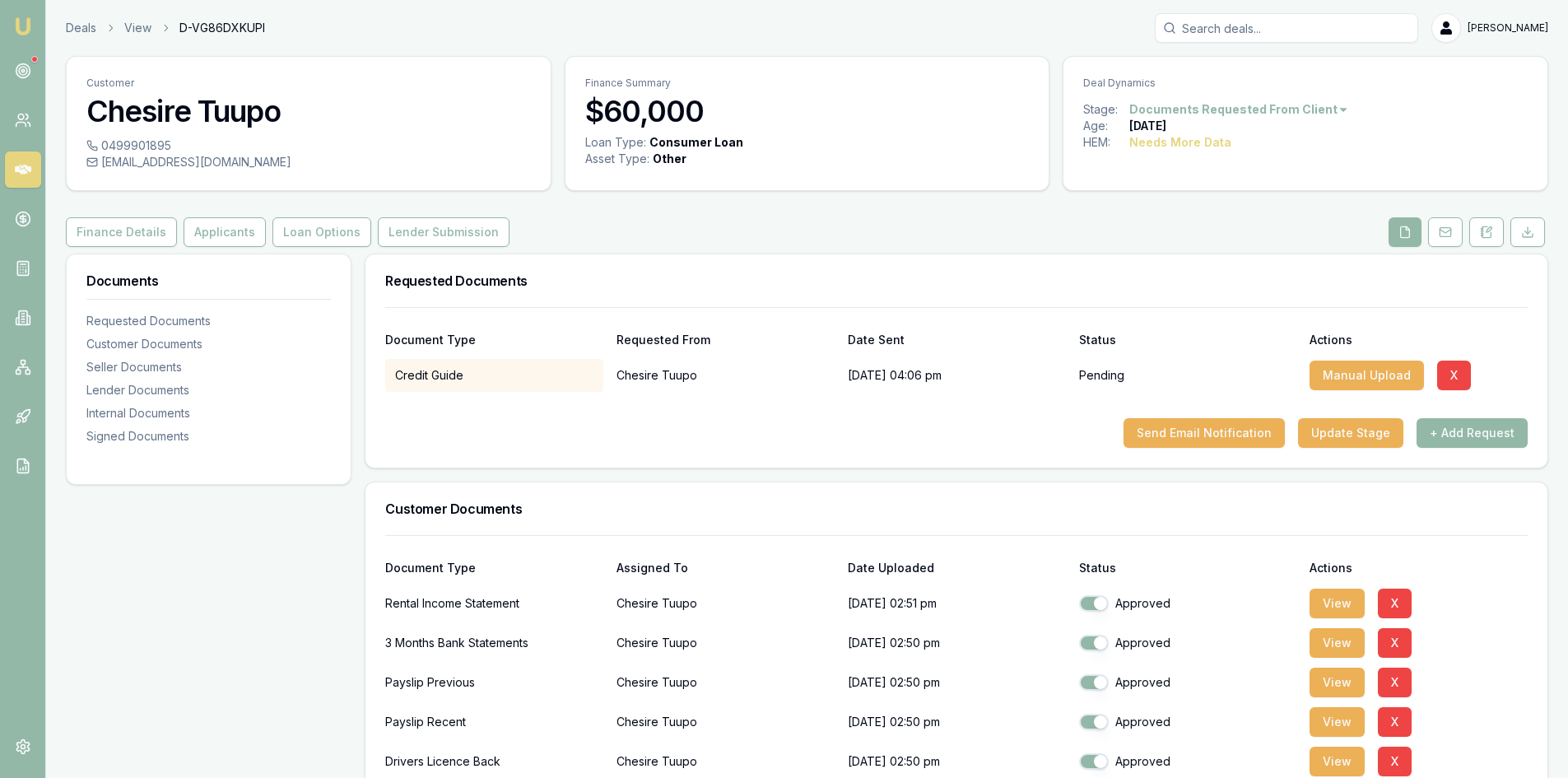
click at [1322, 33] on input "Search deals" at bounding box center [1286, 28] width 264 height 30
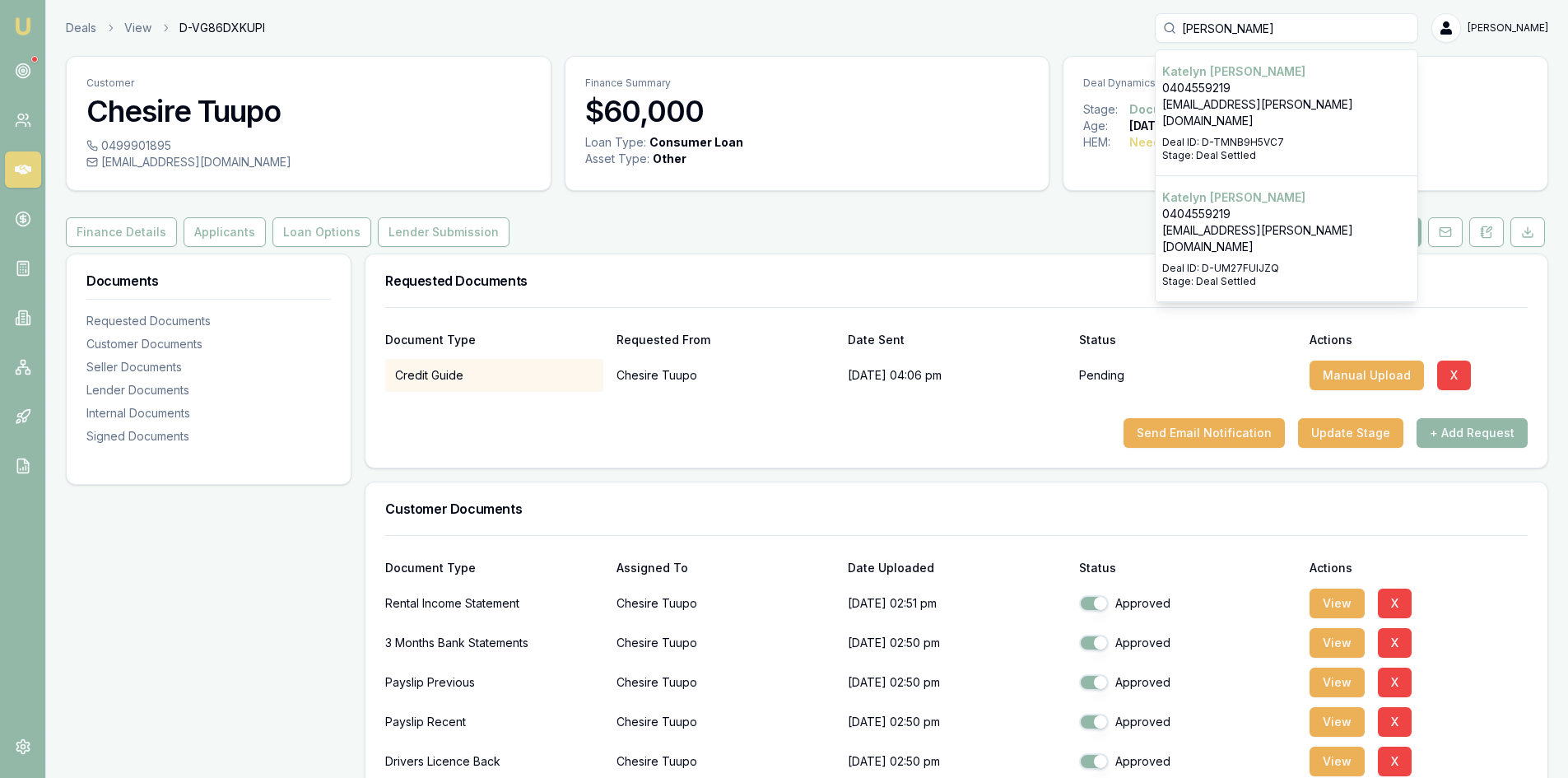
type input "kate"
click at [1238, 84] on p "0404559219" at bounding box center [1286, 88] width 248 height 16
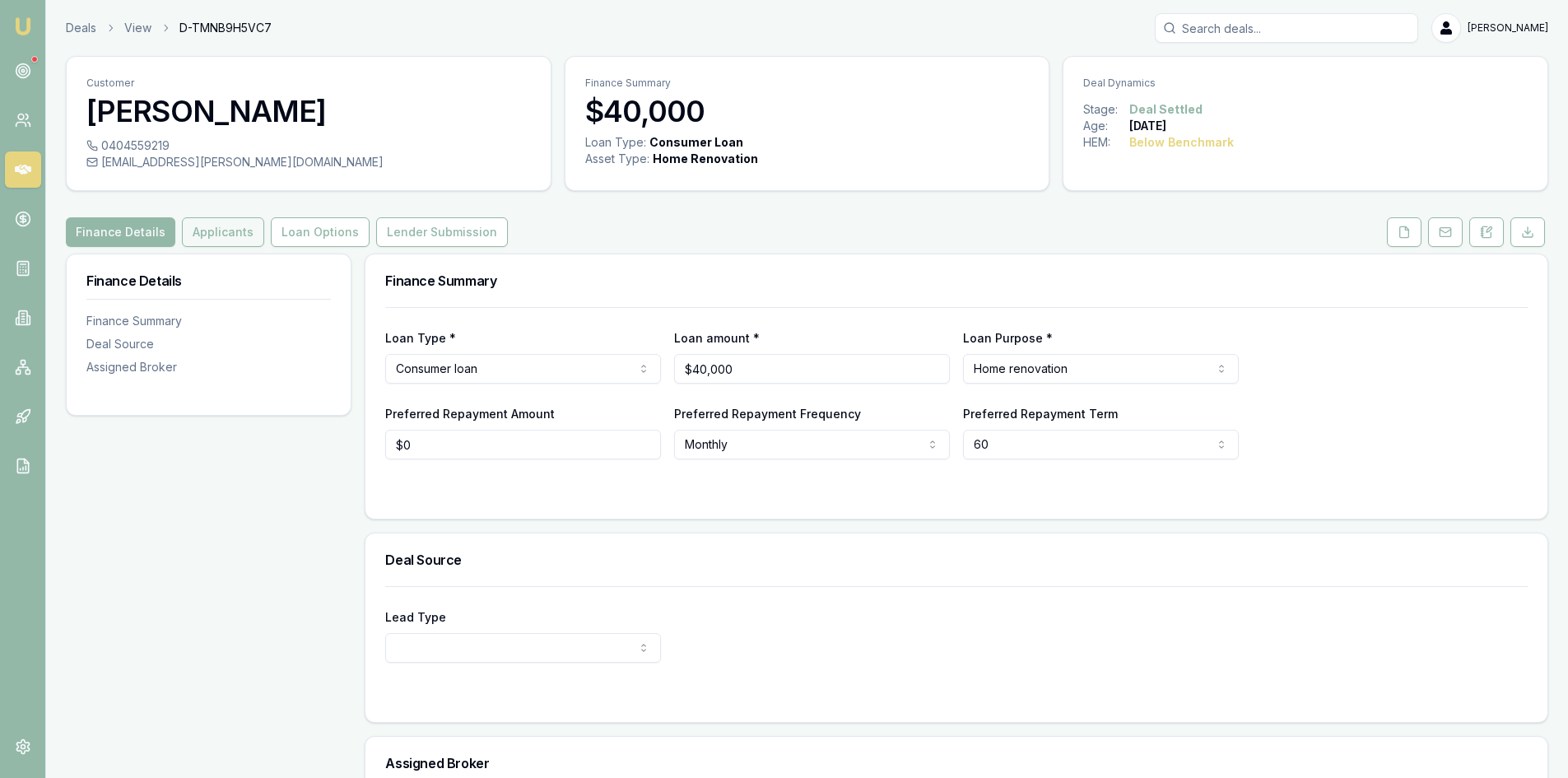
click at [234, 239] on button "Applicants" at bounding box center [223, 232] width 82 height 30
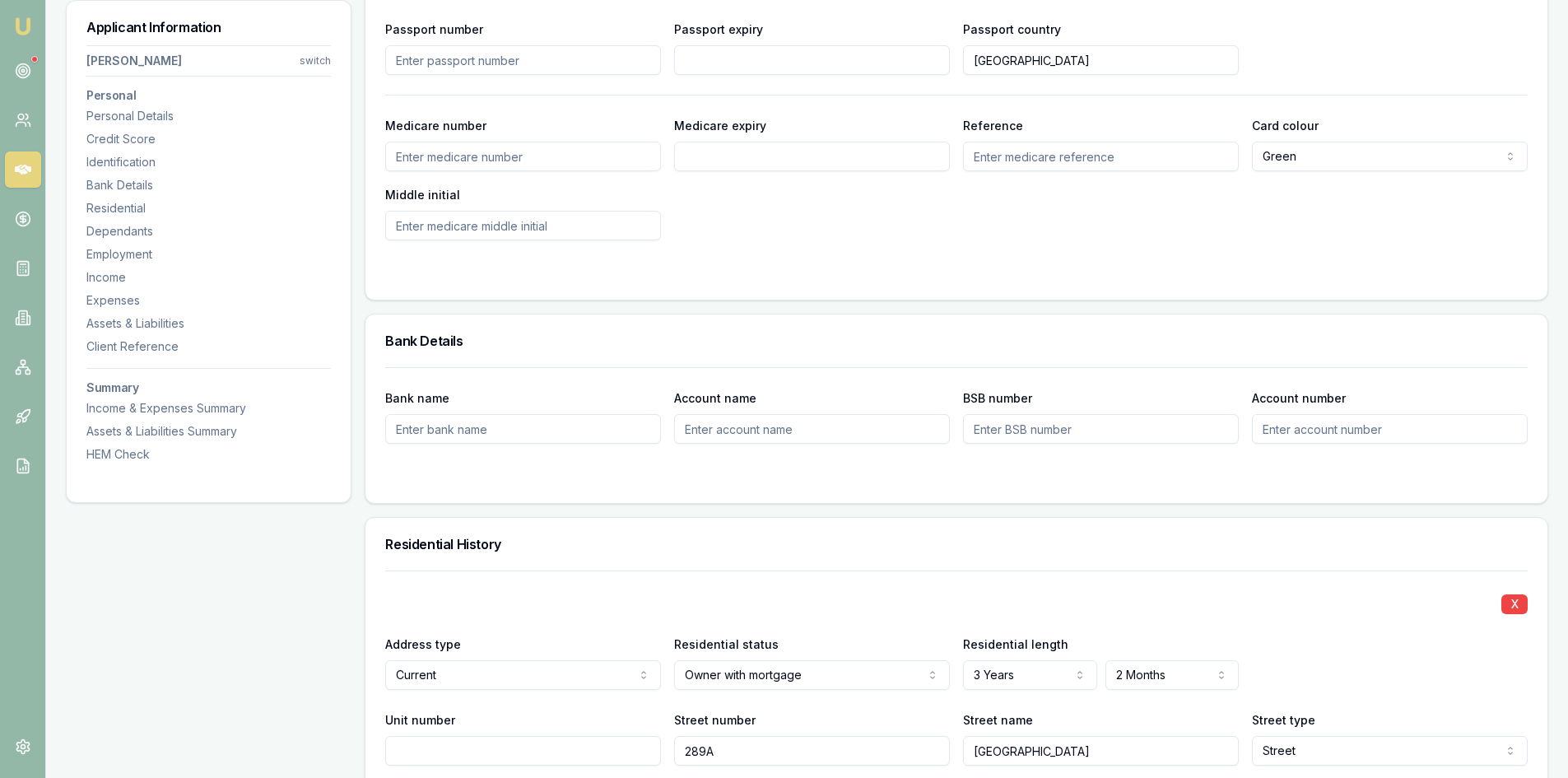
scroll to position [823, 0]
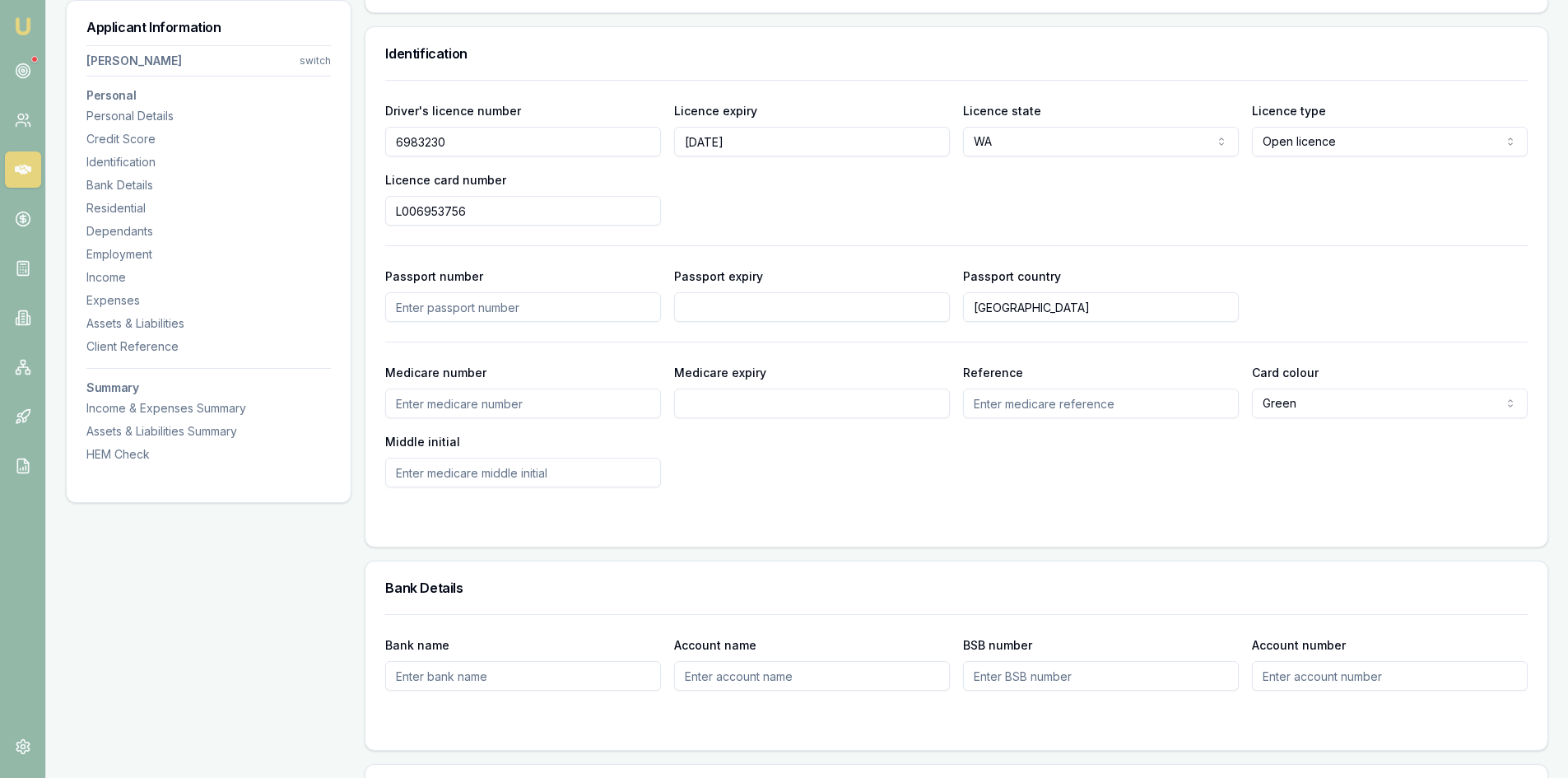
click at [421, 147] on input "6983230" at bounding box center [523, 141] width 275 height 30
drag, startPoint x: 446, startPoint y: 142, endPoint x: 383, endPoint y: 141, distance: 63.0
click at [383, 141] on div "Driver's licence number 6983230 Licence expiry 18/11/2025 Licence state WA NSW …" at bounding box center [957, 312] width 1182 height 466
click at [431, 213] on input "L006953756" at bounding box center [523, 210] width 275 height 30
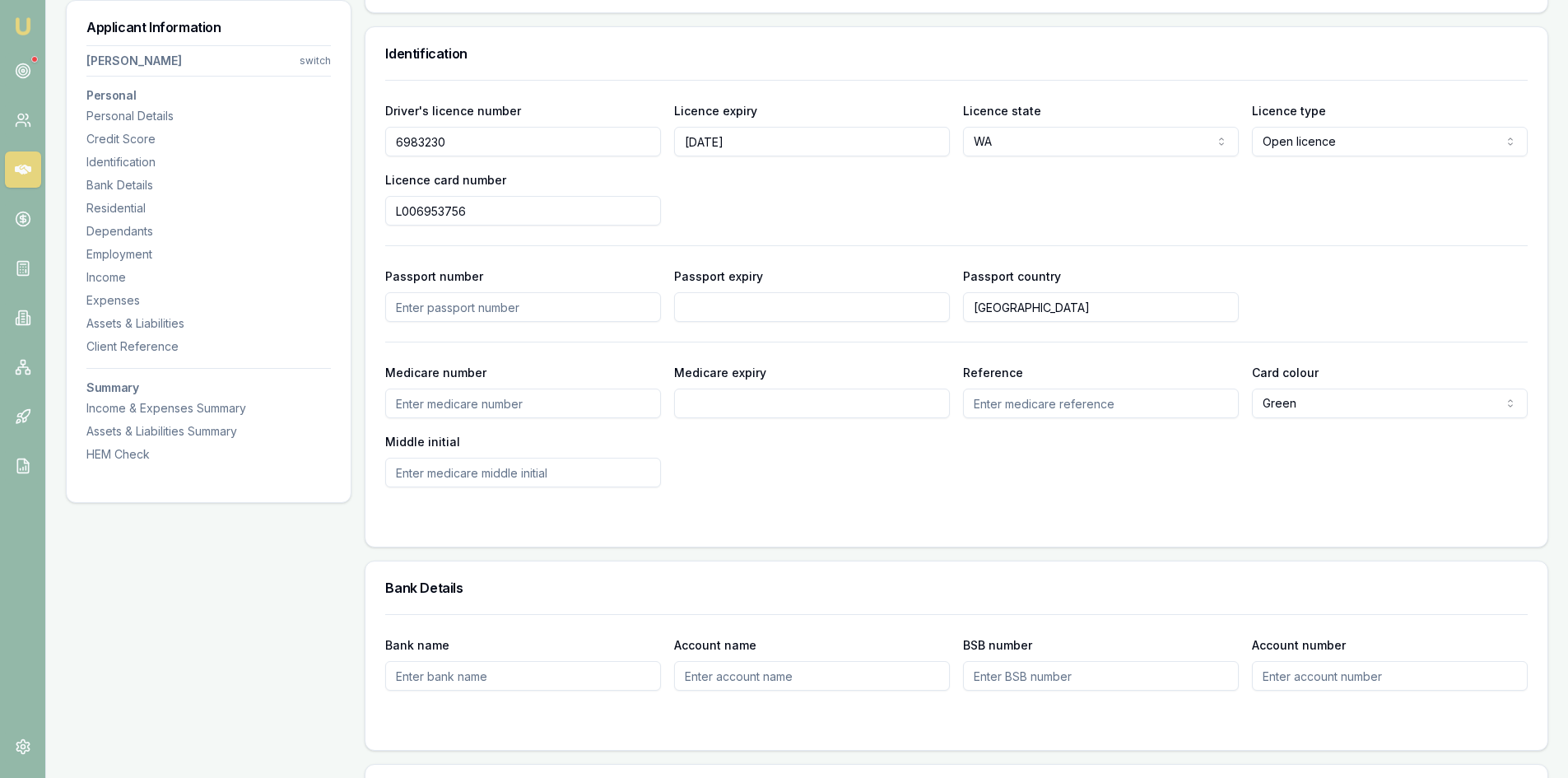
click at [431, 213] on input "L006953756" at bounding box center [523, 210] width 275 height 30
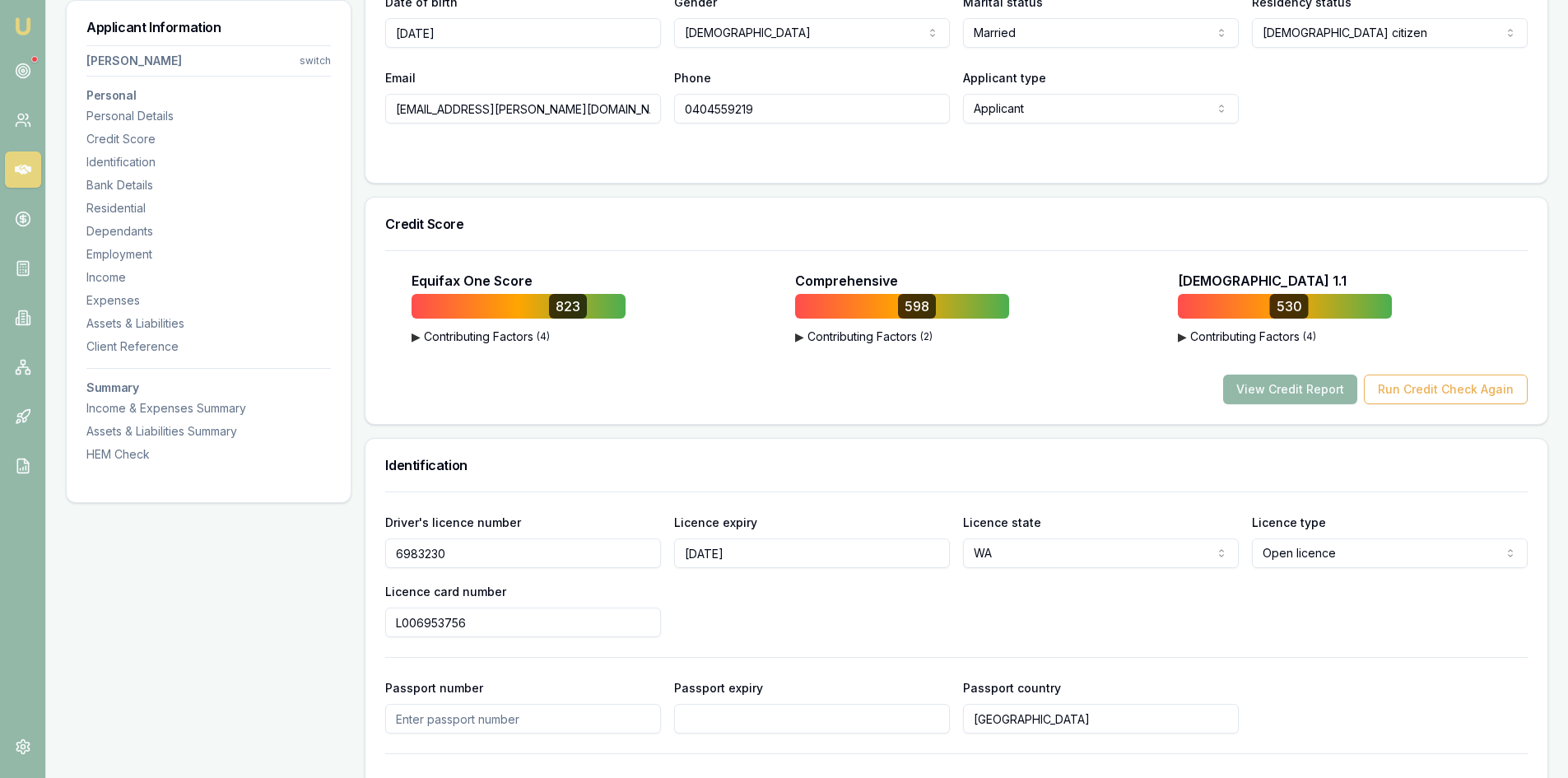
scroll to position [247, 0]
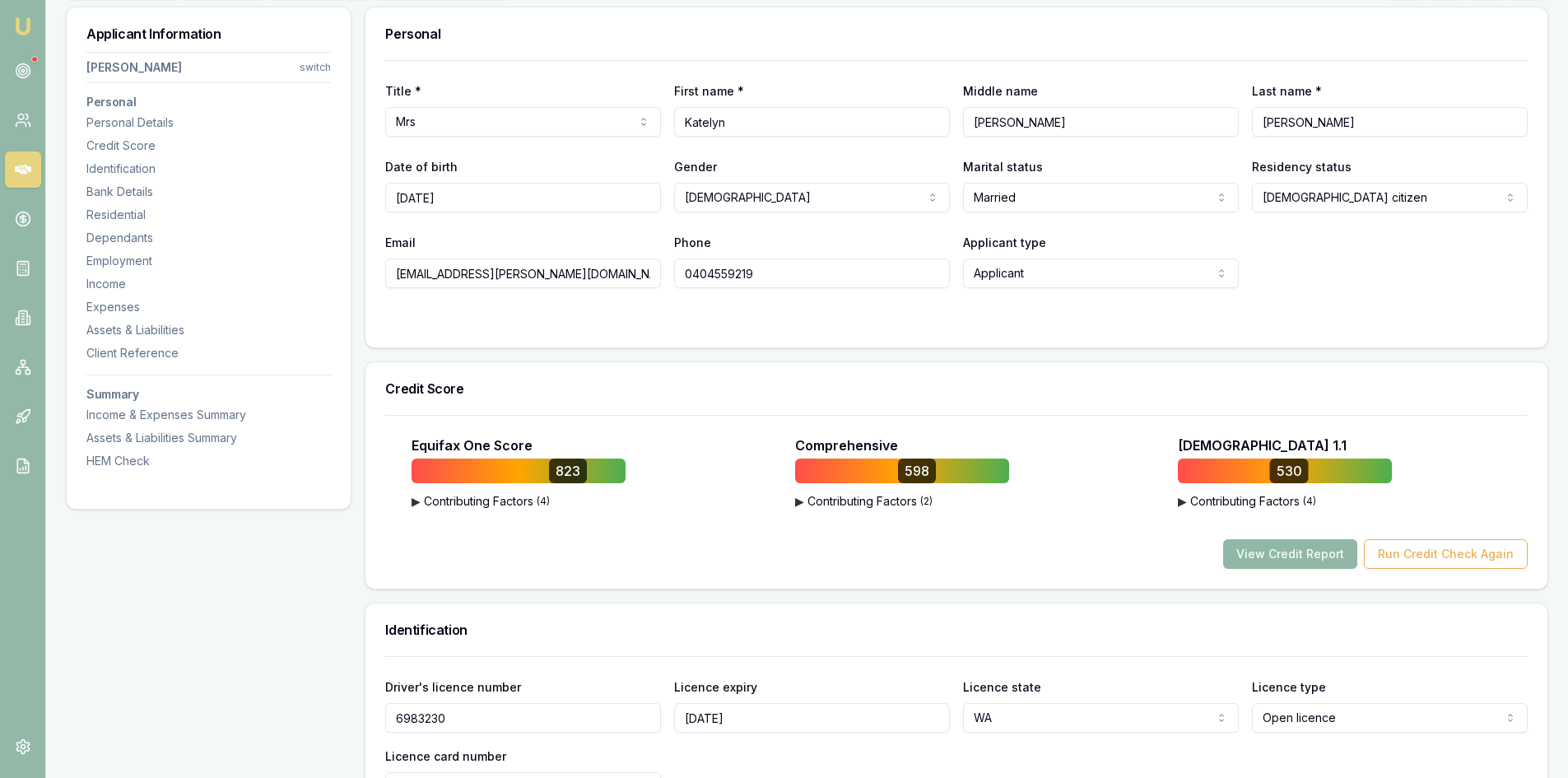
click at [1297, 544] on button "View Credit Report" at bounding box center [1291, 553] width 134 height 30
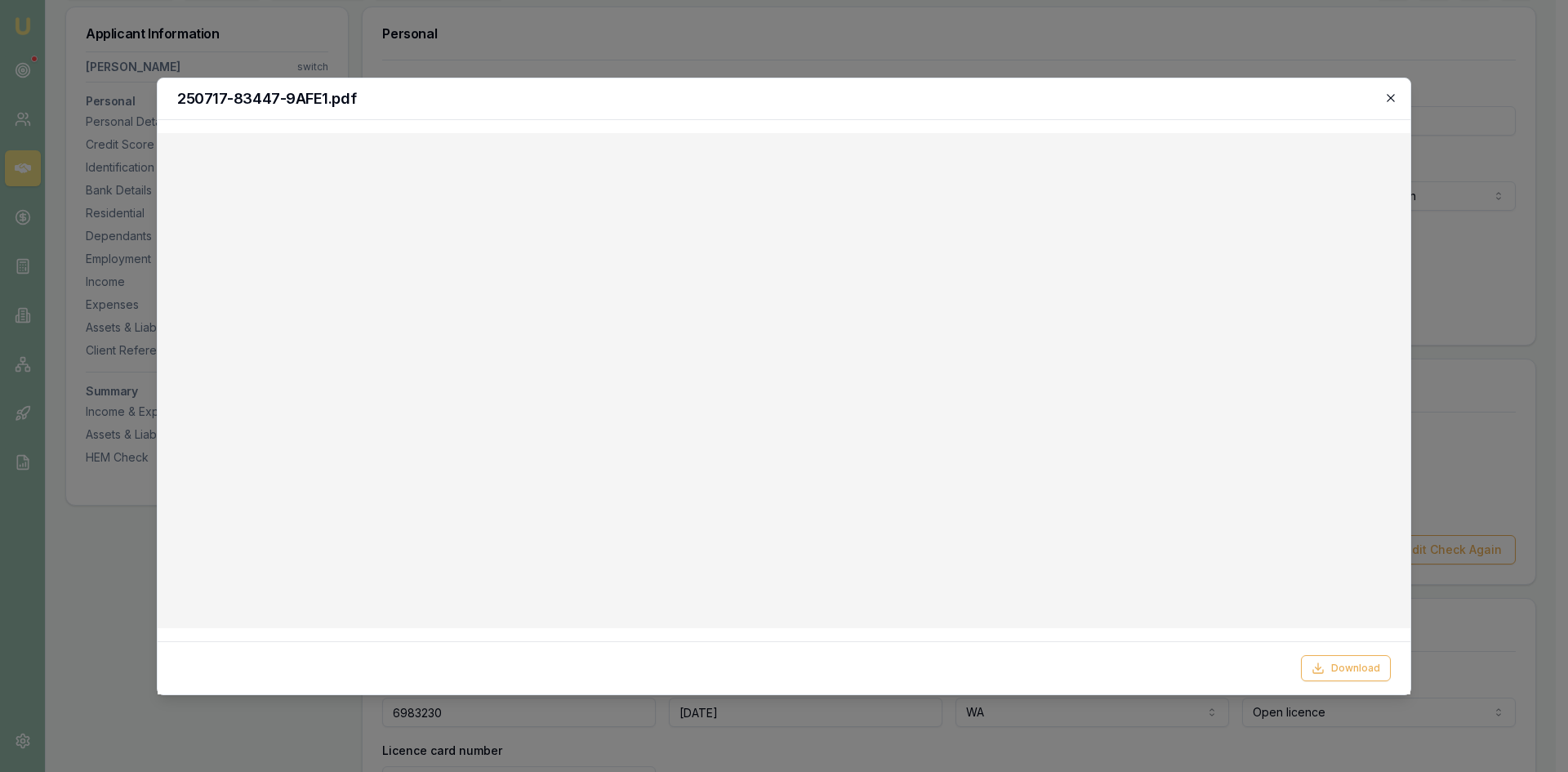
click at [1389, 95] on icon "button" at bounding box center [1390, 98] width 7 height 7
